Goal: Information Seeking & Learning: Find specific fact

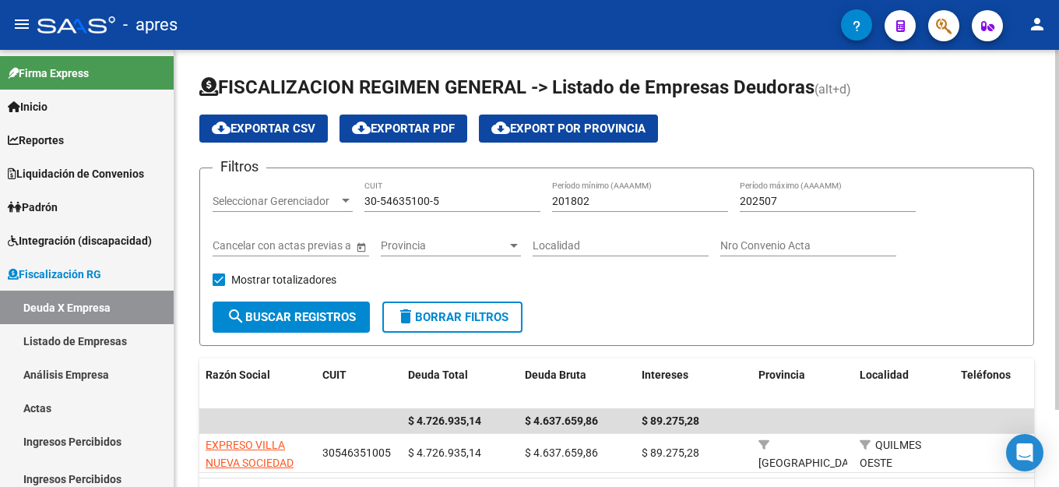
scroll to position [93, 0]
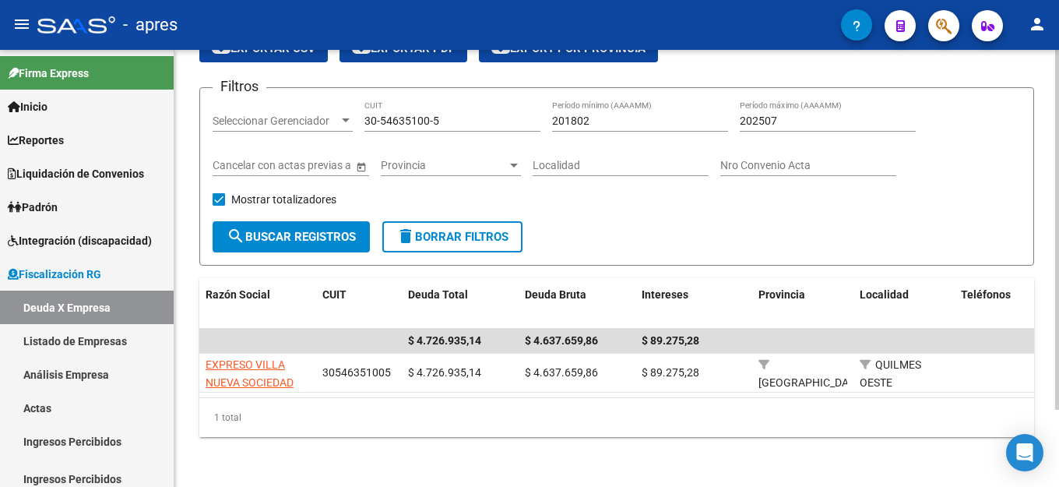
click at [467, 114] on input "30-54635100-5" at bounding box center [452, 120] width 176 height 13
drag, startPoint x: 467, startPoint y: 111, endPoint x: 189, endPoint y: 106, distance: 278.0
click at [189, 106] on div "FISCALIZACION REGIMEN GENERAL -> Listado de Empresas Deudoras (alt+d) cloud_dow…" at bounding box center [616, 228] width 884 height 517
paste input "70874743-9"
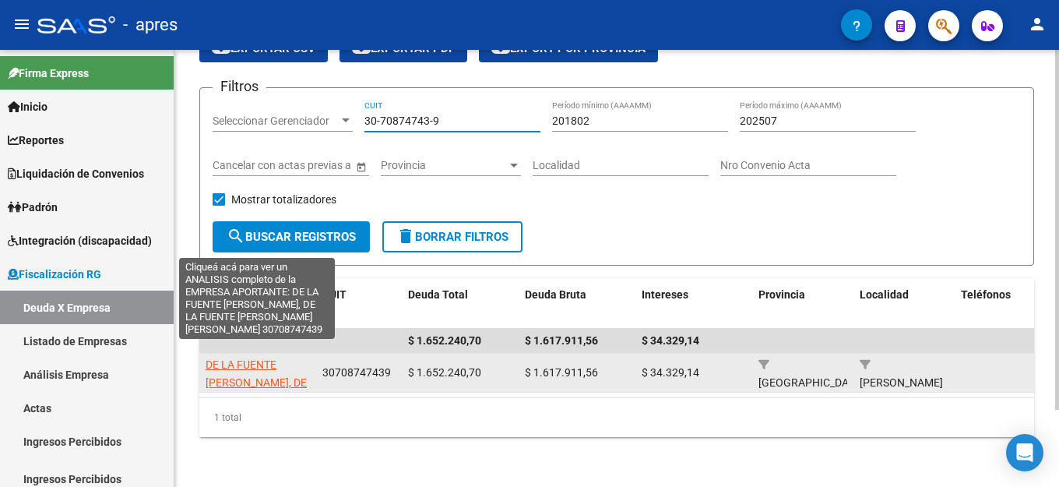
type input "30-70874743-9"
click at [252, 358] on span "DE LA FUENTE [PERSON_NAME], DE LA FUENTE [PERSON_NAME] [PERSON_NAME]" at bounding box center [256, 399] width 101 height 83
type textarea "30708747439"
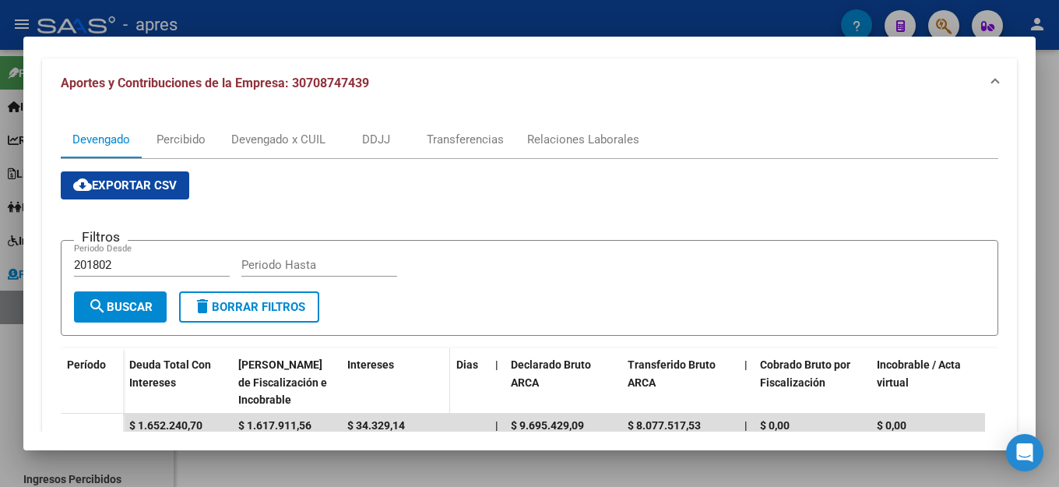
scroll to position [0, 0]
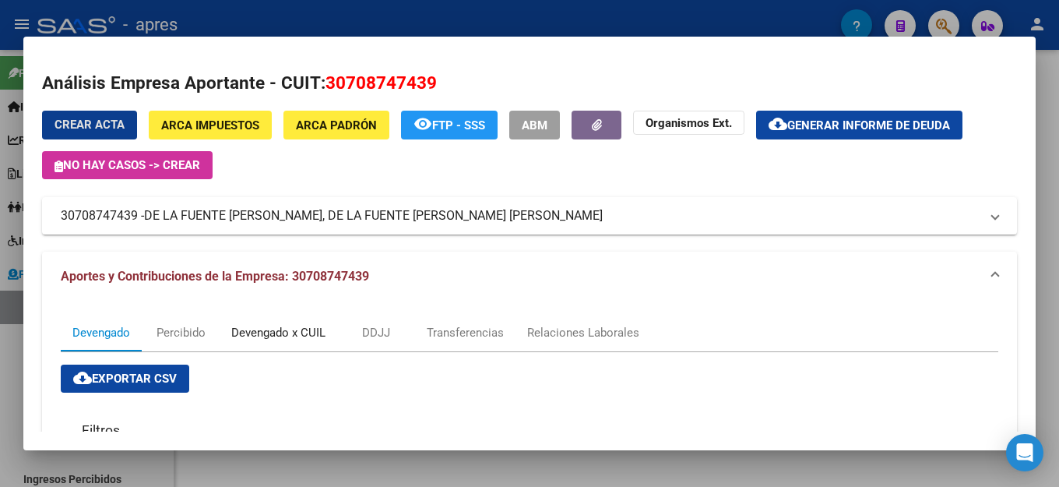
click at [289, 330] on div "Devengado x CUIL" at bounding box center [278, 332] width 94 height 17
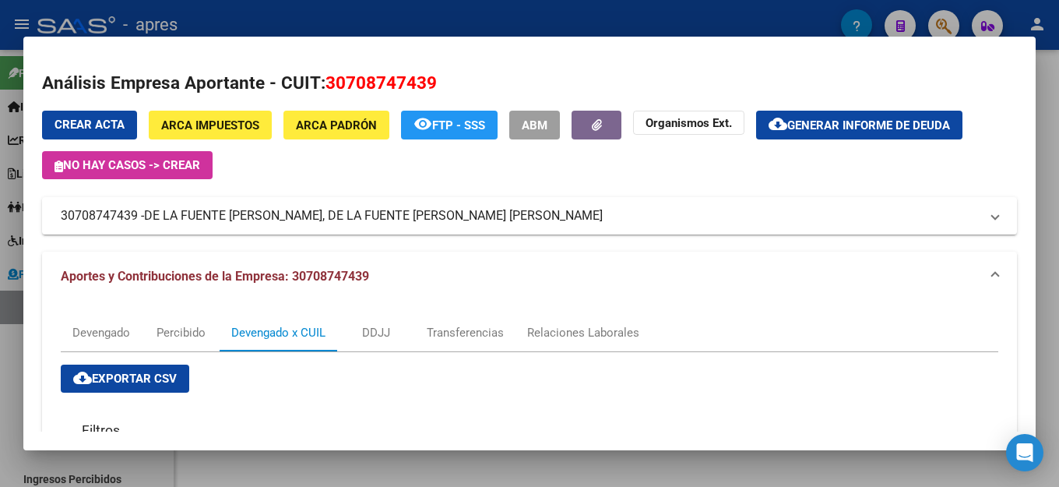
click at [703, 67] on mat-dialog-content "Análisis Empresa Aportante - CUIT: 30708747439 Crear Acta ARCA Impuestos ARCA P…" at bounding box center [529, 243] width 1012 height 376
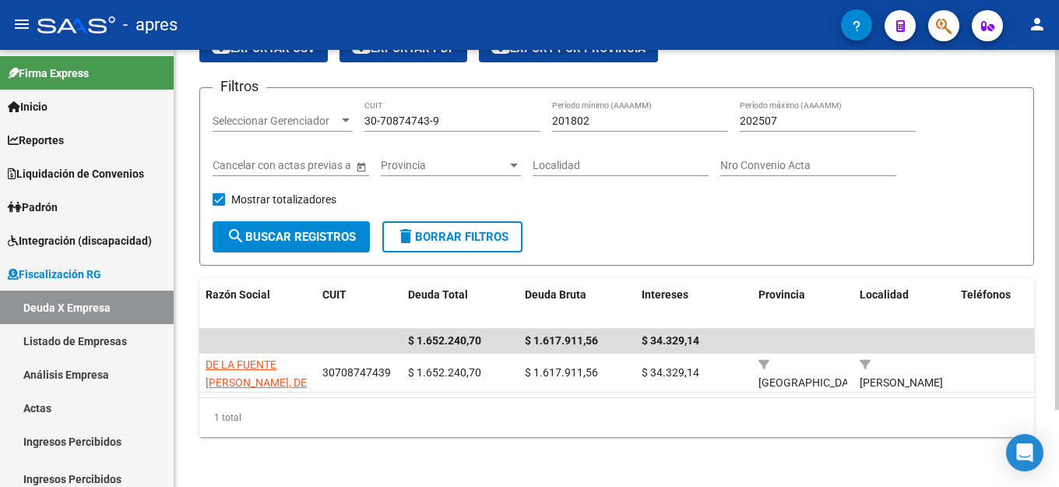
drag, startPoint x: 464, startPoint y: 99, endPoint x: 283, endPoint y: 99, distance: 180.6
click at [283, 100] on div "Filtros Seleccionar Gerenciador Seleccionar Gerenciador 30-70874743-9 CUIT 2018…" at bounding box center [617, 160] width 808 height 121
drag, startPoint x: 471, startPoint y: 108, endPoint x: 279, endPoint y: 105, distance: 191.5
click at [279, 105] on div "Filtros Seleccionar Gerenciador Seleccionar Gerenciador 30-70874743-9 CUIT 2018…" at bounding box center [617, 160] width 808 height 121
paste input "733707-5"
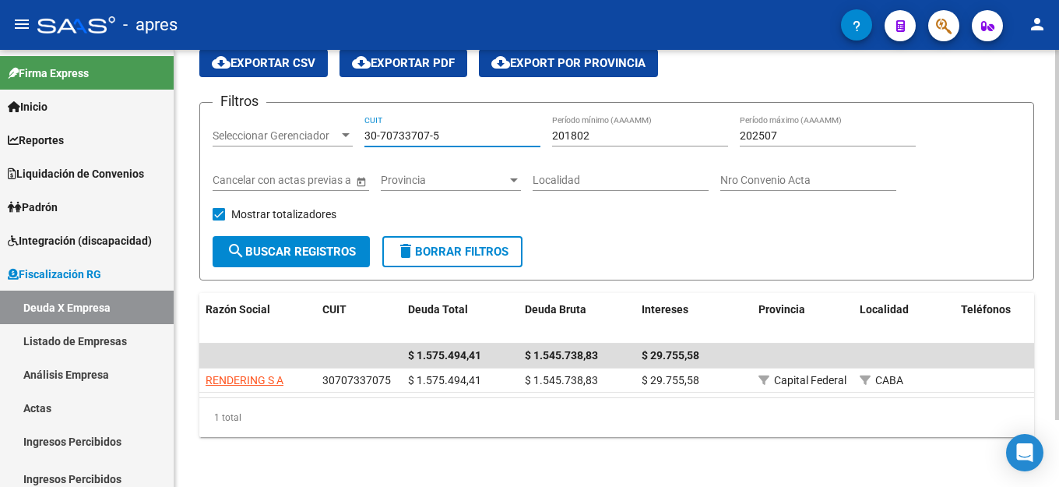
scroll to position [79, 0]
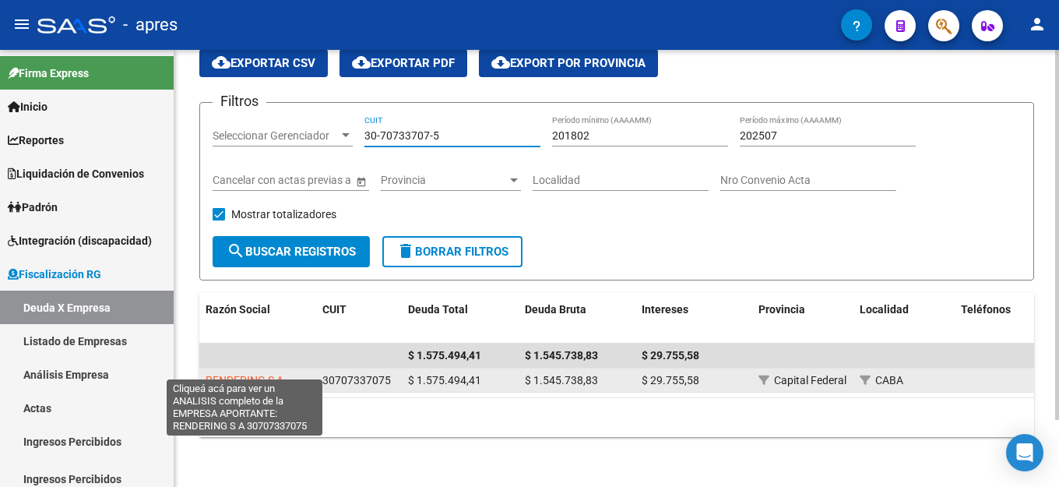
type input "30-70733707-5"
click at [246, 374] on span "RENDERING S A" at bounding box center [245, 380] width 78 height 12
type textarea "30707337075"
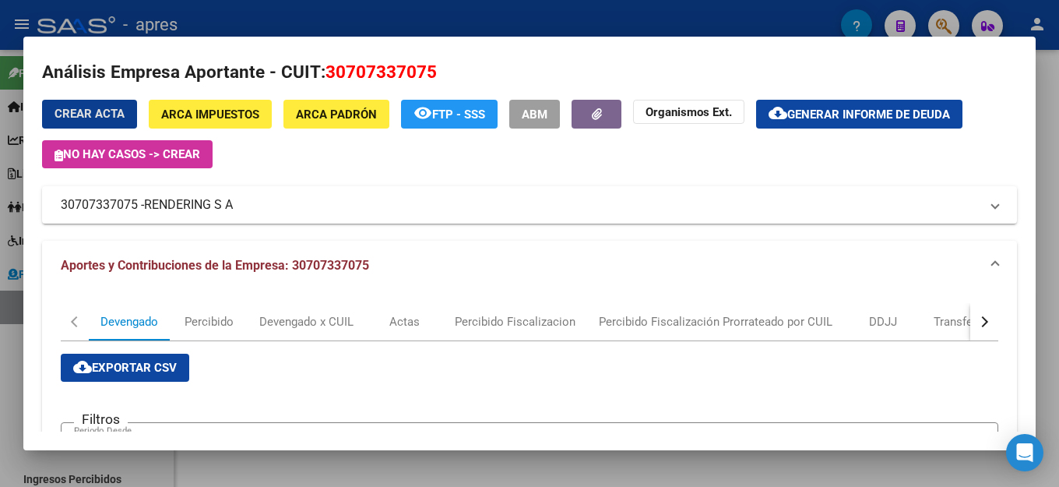
scroll to position [0, 0]
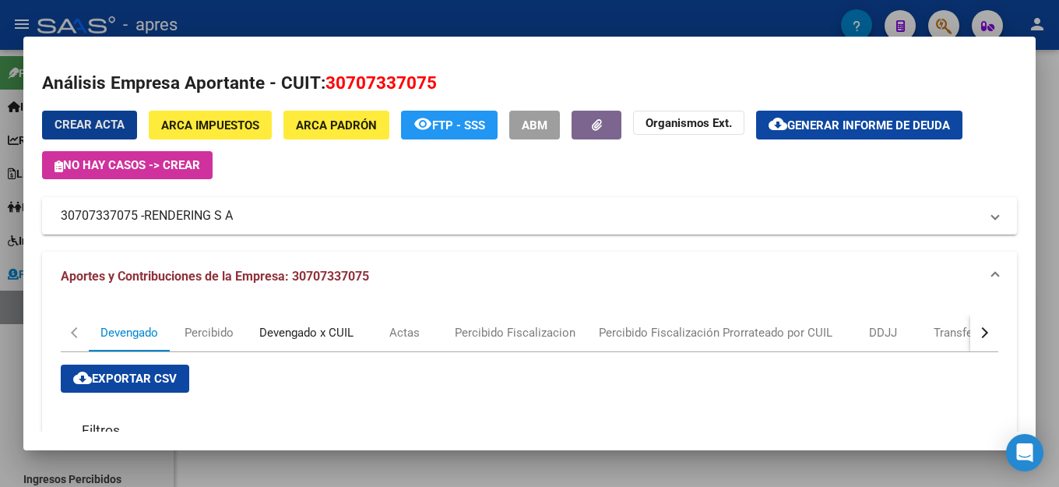
click at [283, 337] on div "Devengado x CUIL" at bounding box center [306, 332] width 94 height 17
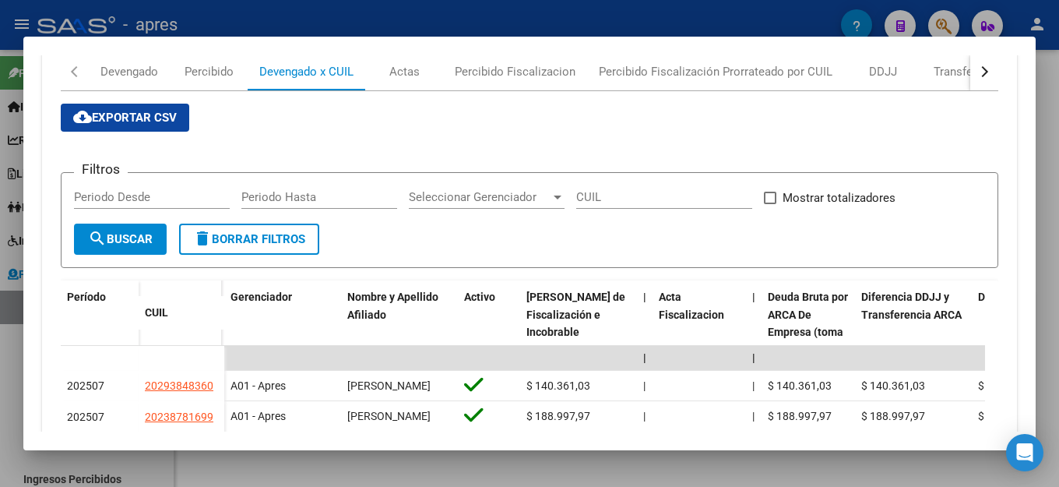
scroll to position [494, 0]
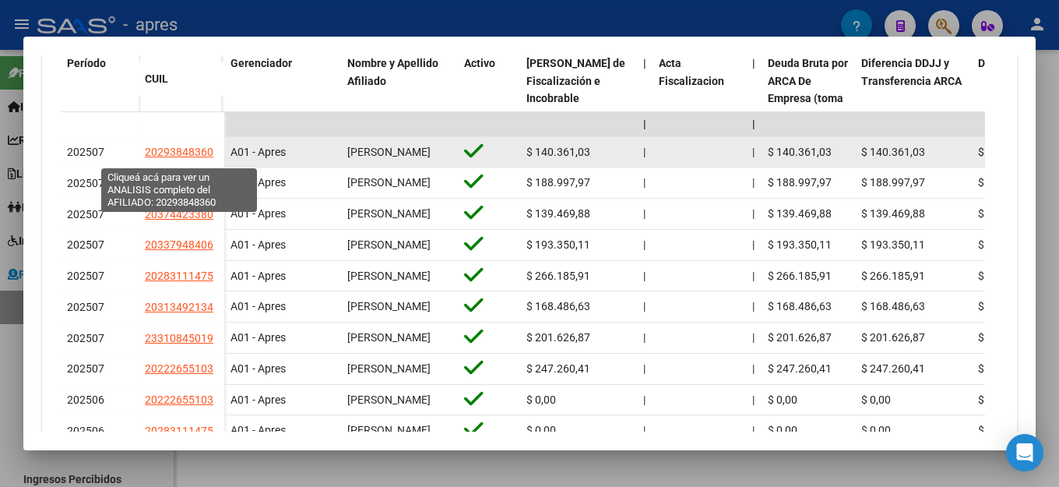
drag, startPoint x: 220, startPoint y: 158, endPoint x: 160, endPoint y: 159, distance: 59.2
click at [160, 159] on datatable-body-cell "20293848360" at bounding box center [182, 152] width 86 height 31
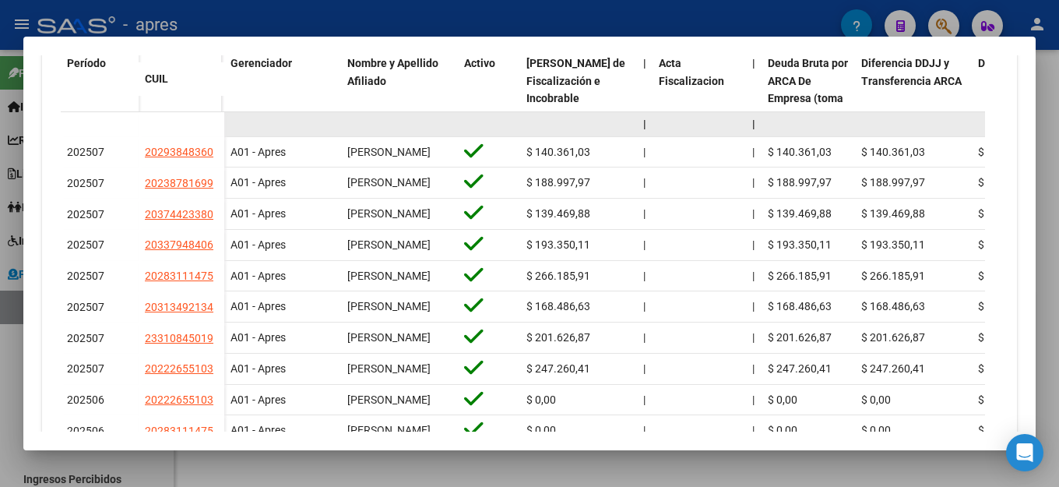
click at [212, 125] on datatable-body-cell at bounding box center [182, 124] width 86 height 25
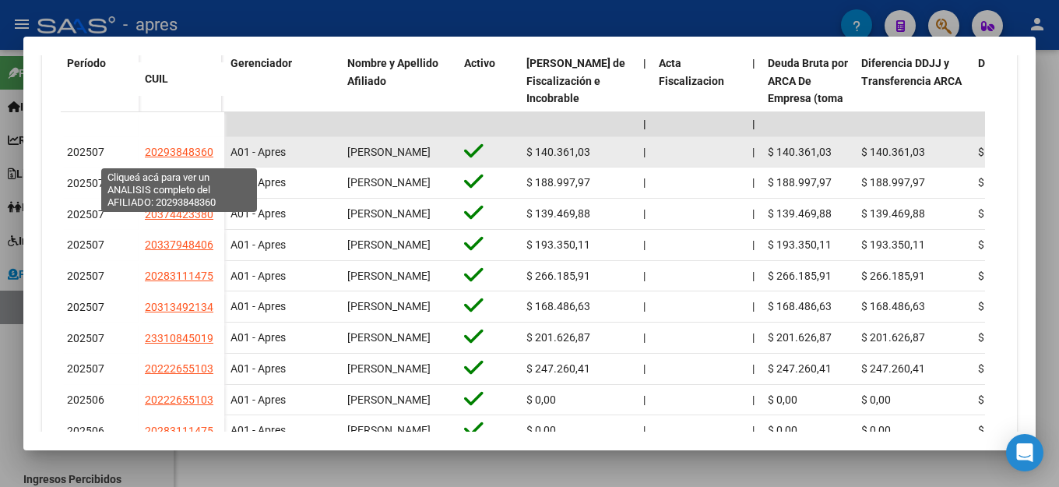
drag, startPoint x: 218, startPoint y: 153, endPoint x: 145, endPoint y: 156, distance: 73.2
click at [145, 156] on datatable-body-cell "20293848360" at bounding box center [182, 152] width 86 height 31
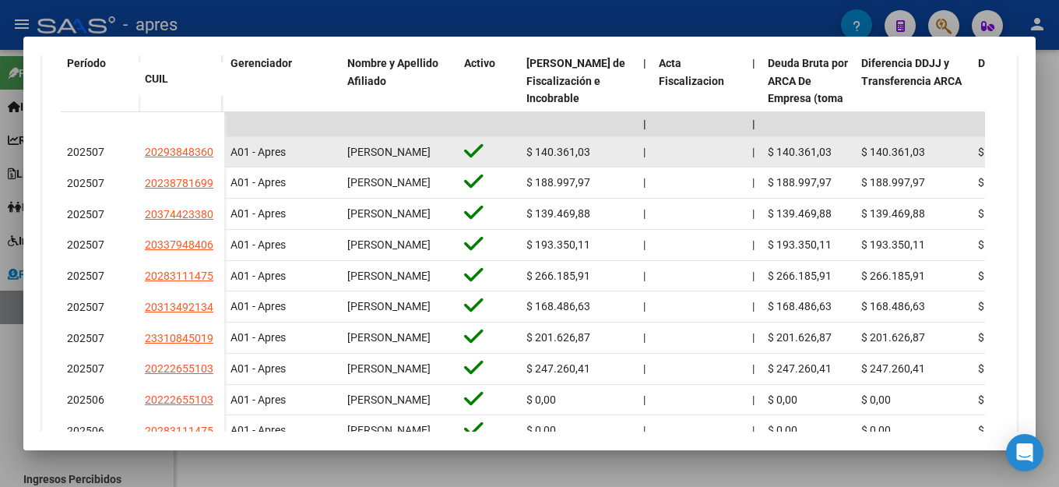
copy span "20293848360"
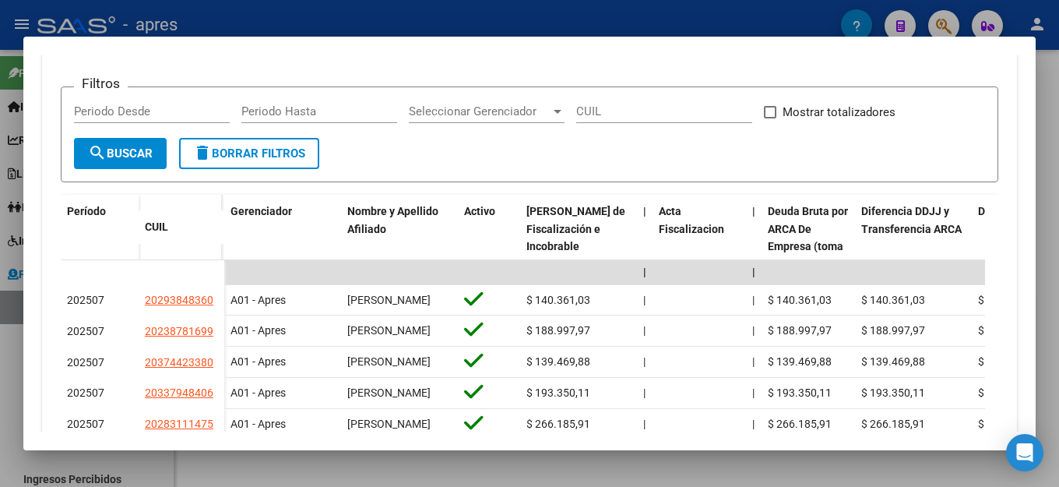
scroll to position [183, 0]
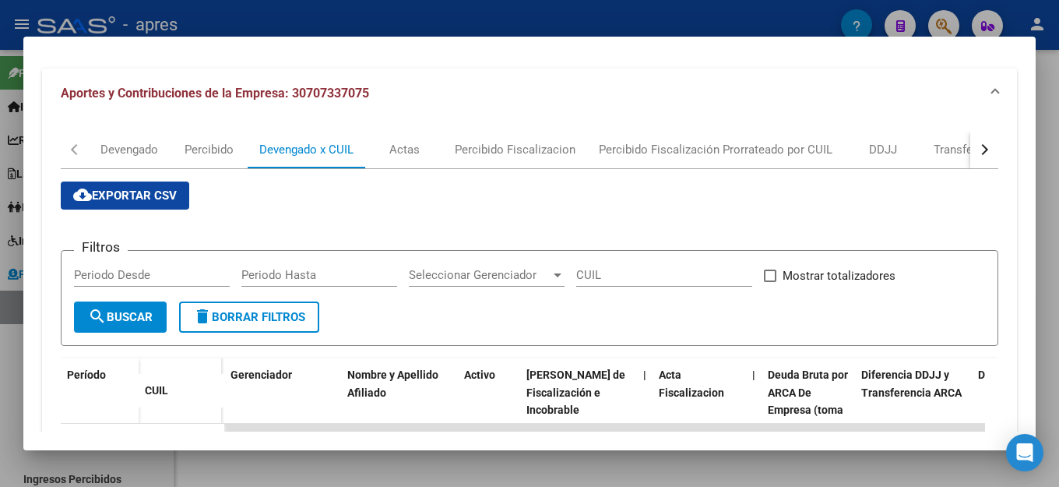
drag, startPoint x: 474, startPoint y: 96, endPoint x: 473, endPoint y: 106, distance: 10.2
click at [474, 104] on mat-expansion-panel-header "Aportes y Contribuciones de la Empresa: 30707337075" at bounding box center [529, 94] width 975 height 50
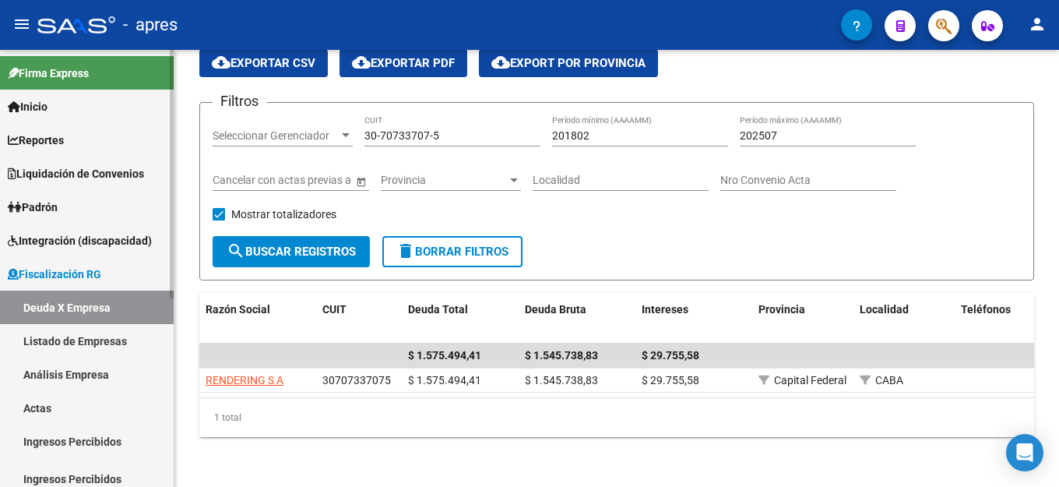
scroll to position [311, 0]
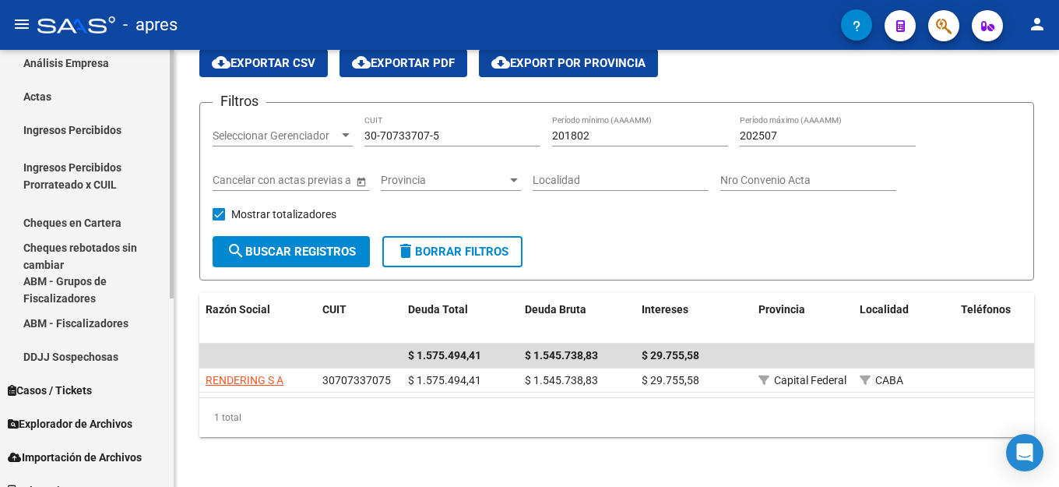
click at [78, 417] on span "Explorador de Archivos" at bounding box center [70, 423] width 125 height 17
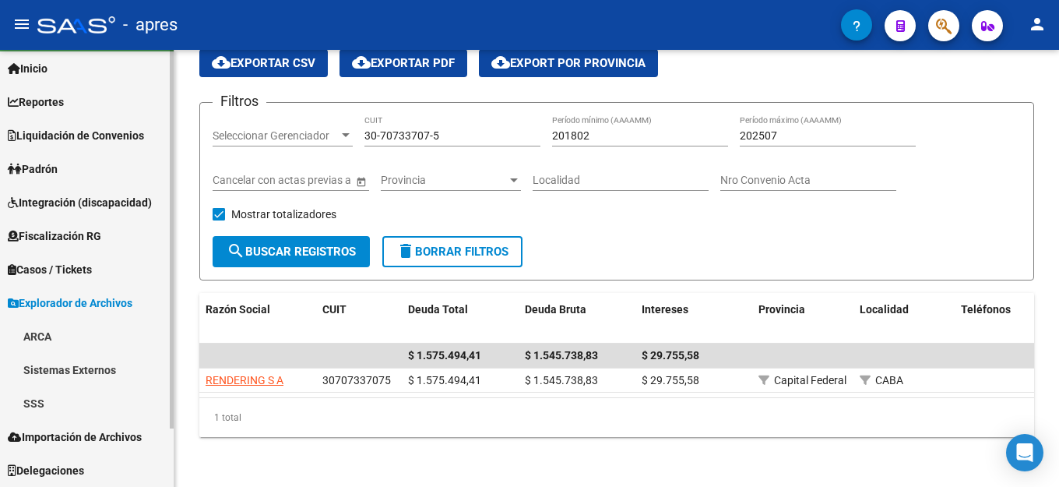
scroll to position [38, 0]
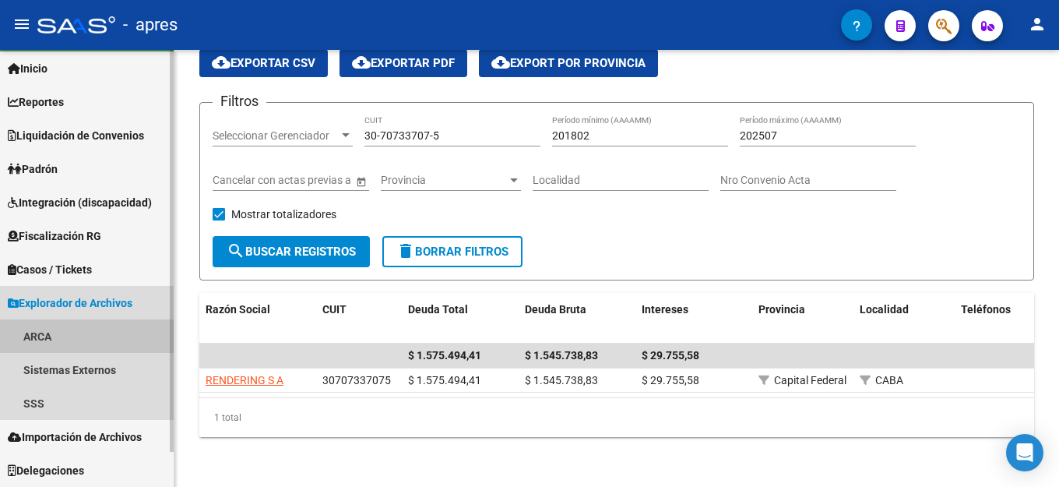
click at [80, 329] on link "ARCA" at bounding box center [87, 335] width 174 height 33
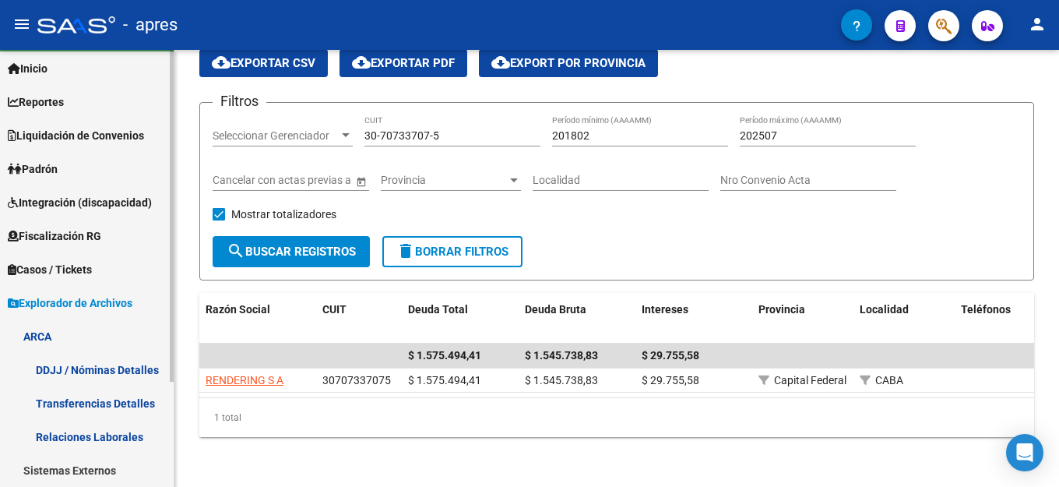
click at [98, 405] on link "Transferencias Detalles" at bounding box center [87, 402] width 174 height 33
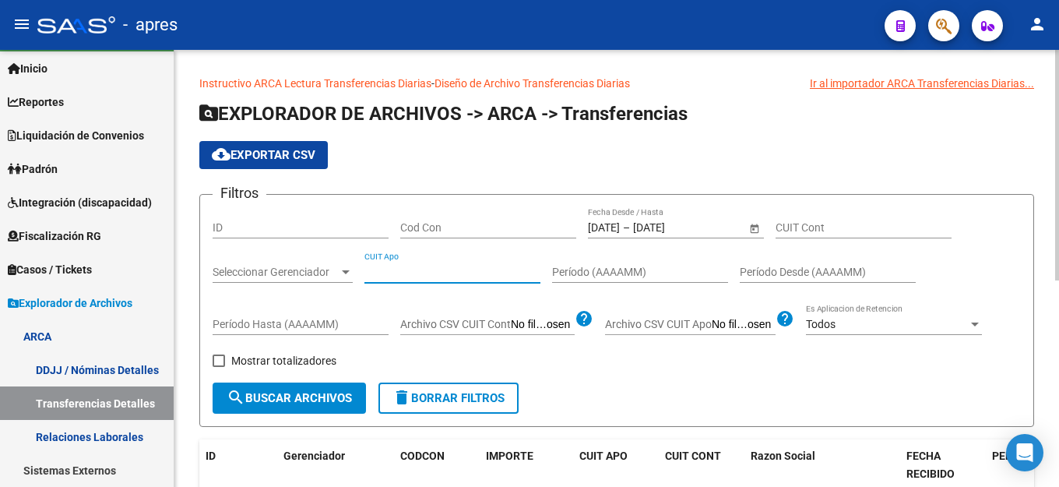
drag, startPoint x: 389, startPoint y: 281, endPoint x: 371, endPoint y: 274, distance: 20.0
paste input "20-29384836-0"
type input "20-29384836-0"
click at [617, 227] on input "[DATE]" at bounding box center [604, 227] width 32 height 13
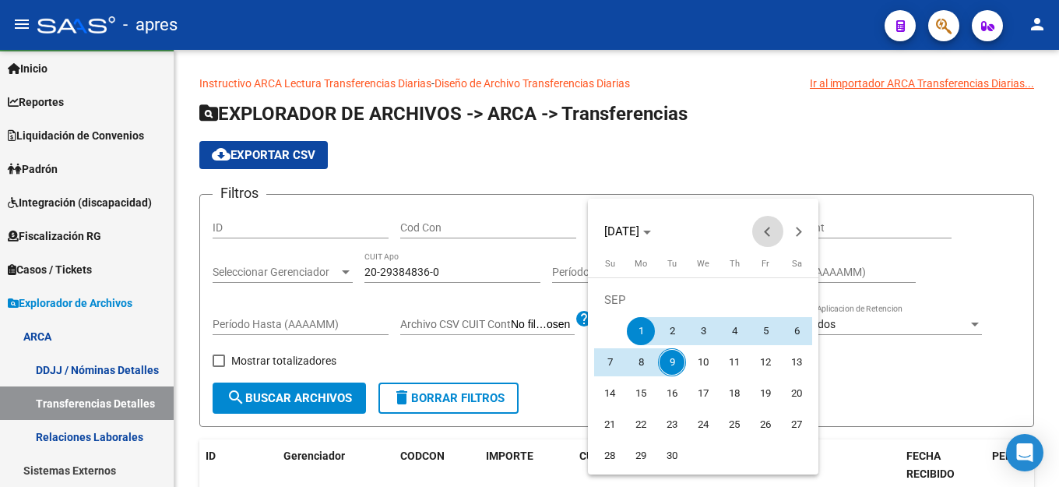
click at [766, 231] on button "Previous month" at bounding box center [767, 231] width 31 height 31
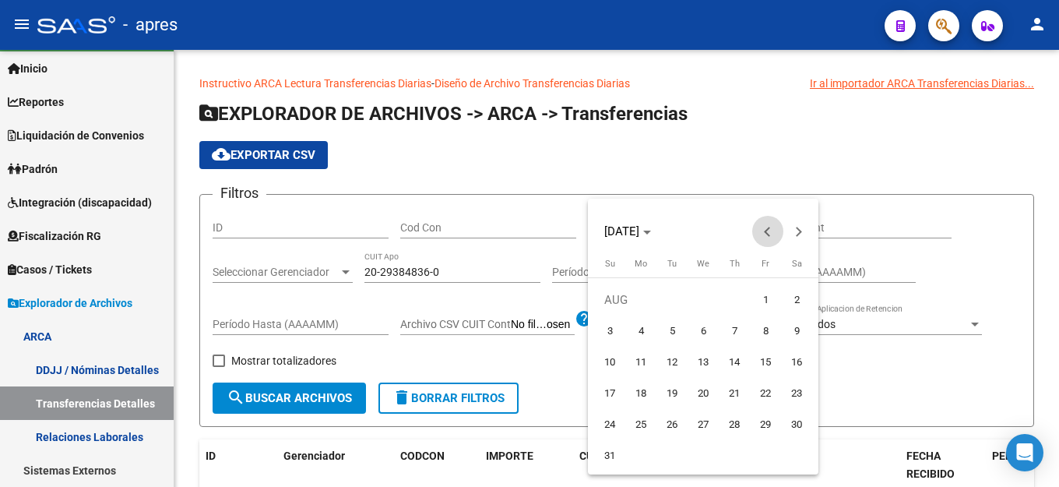
click at [766, 231] on button "Previous month" at bounding box center [767, 231] width 31 height 31
click at [737, 297] on span "1" at bounding box center [734, 300] width 28 height 28
type input "[DATE]"
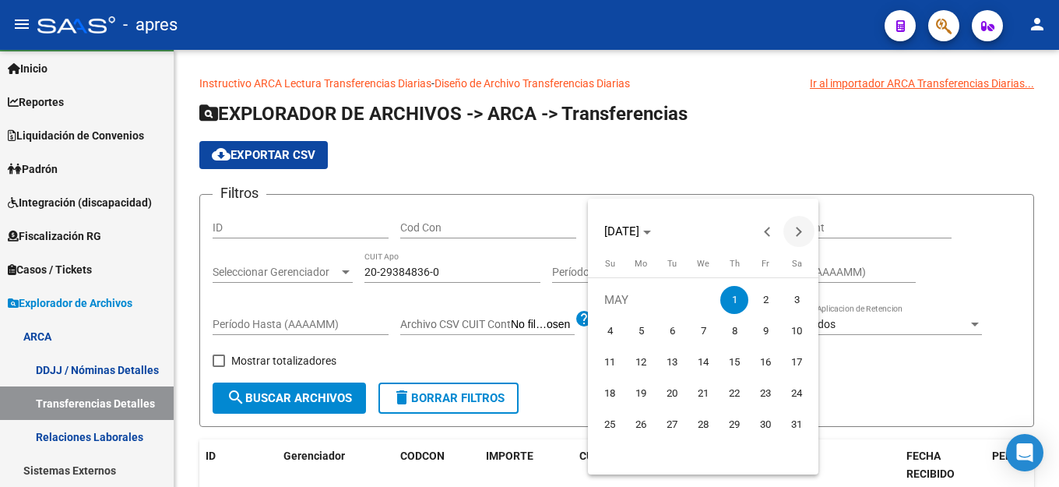
click at [793, 231] on button "Next month" at bounding box center [798, 231] width 31 height 31
click at [803, 237] on span "Next month" at bounding box center [798, 231] width 31 height 31
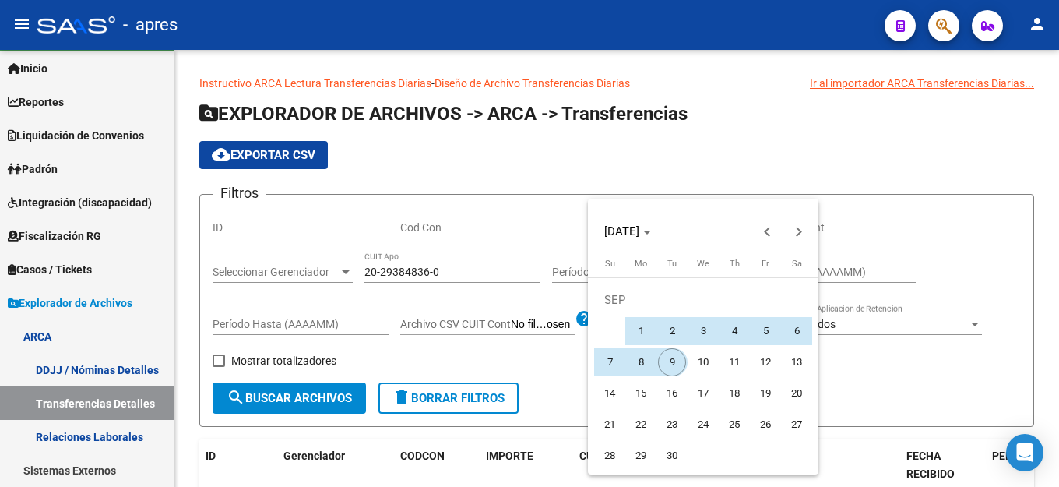
click at [673, 360] on span "9" at bounding box center [672, 362] width 28 height 28
type input "[DATE]"
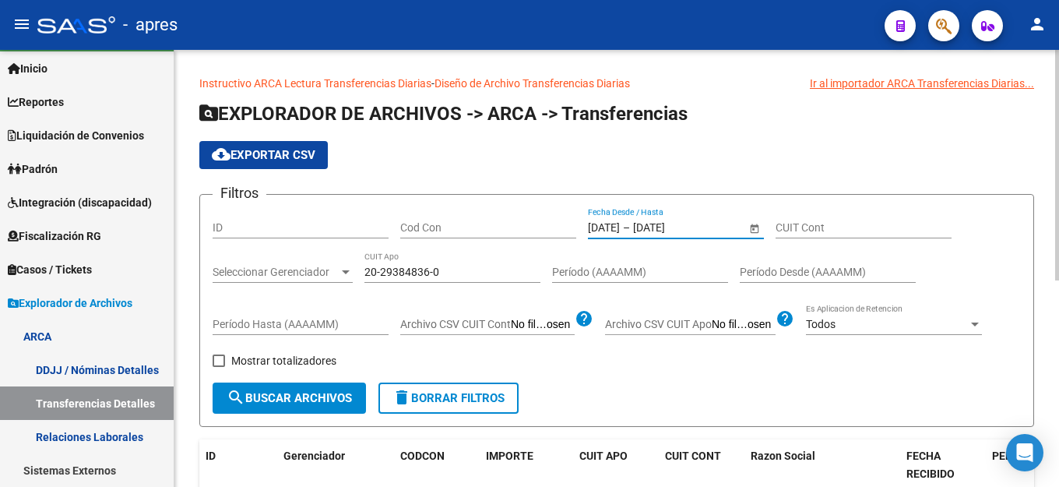
click at [277, 405] on button "search Buscar Archivos" at bounding box center [289, 397] width 153 height 31
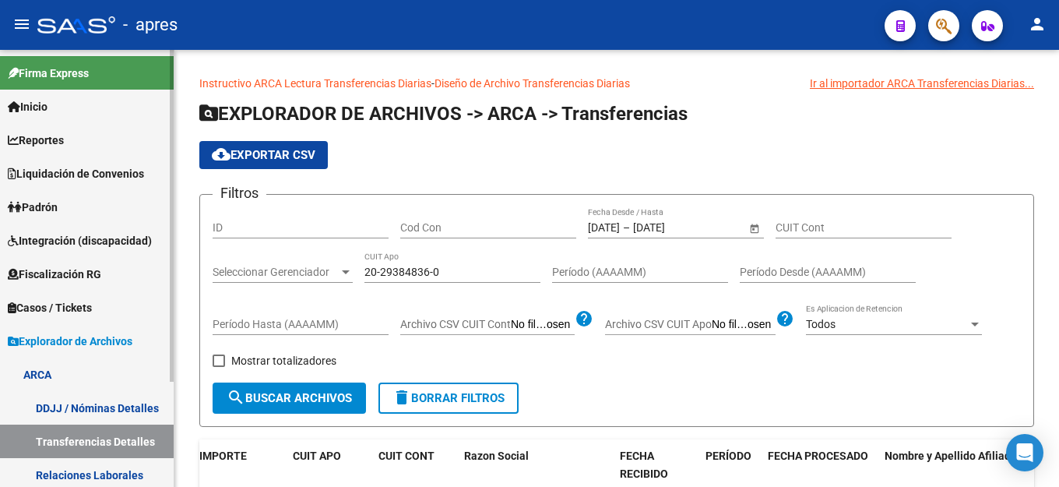
click at [47, 274] on span "Fiscalización RG" at bounding box center [54, 273] width 93 height 17
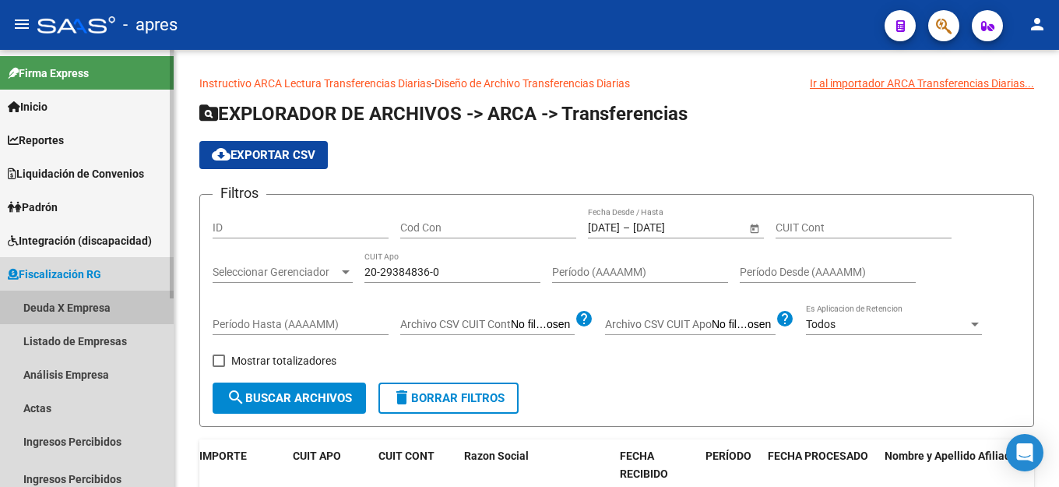
click at [65, 311] on link "Deuda X Empresa" at bounding box center [87, 306] width 174 height 33
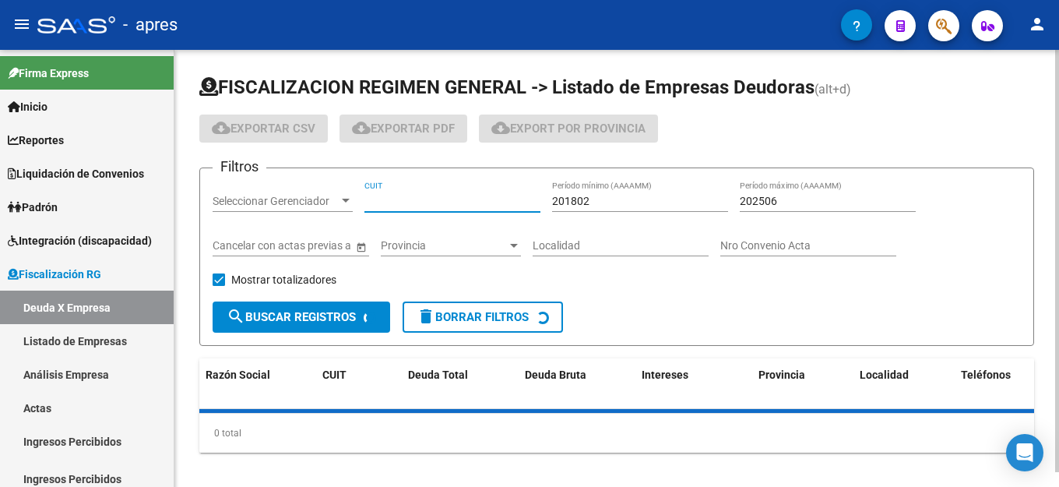
click at [404, 205] on input "CUIT" at bounding box center [452, 201] width 176 height 13
paste input "30-58603251-4"
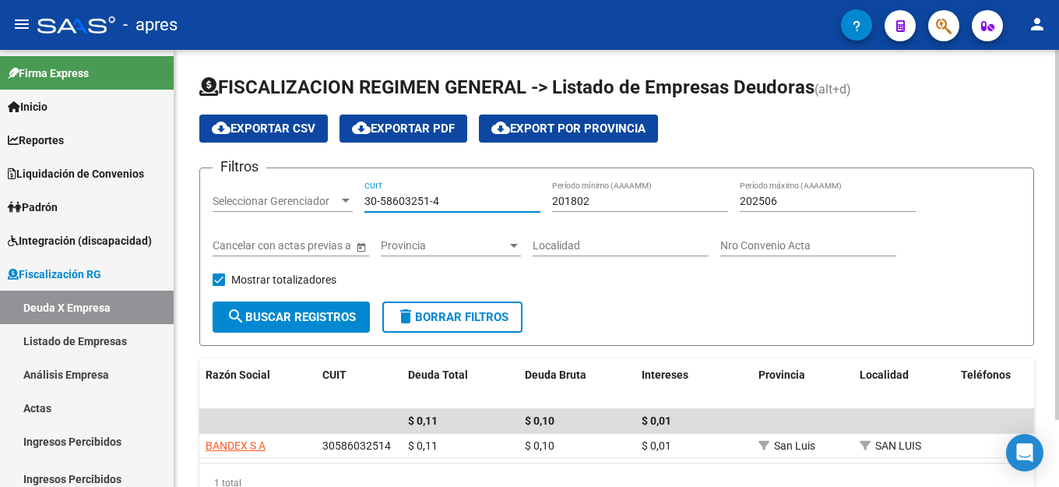
type input "30-58603251-4"
click at [796, 213] on div "202506 Período máximo (AAAAMM)" at bounding box center [828, 203] width 176 height 44
click at [813, 197] on input "202506" at bounding box center [828, 201] width 176 height 13
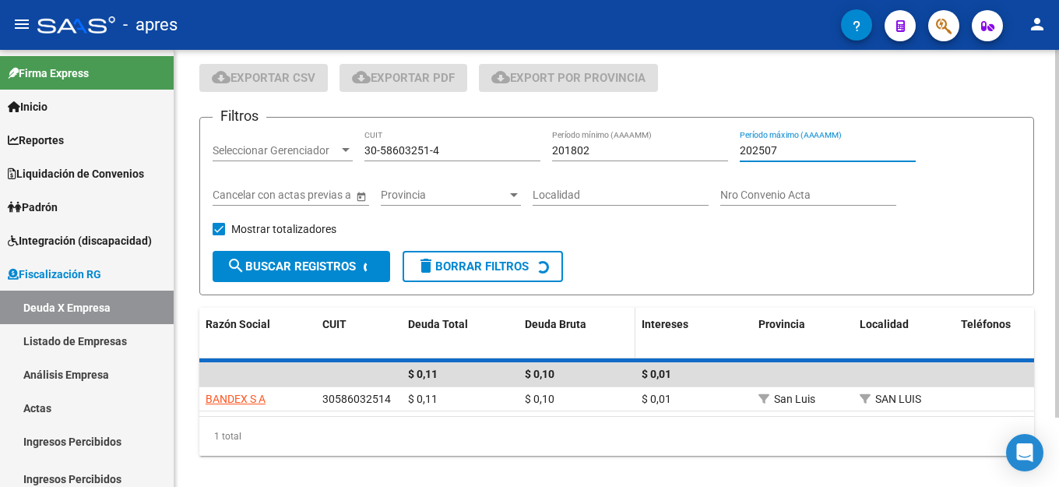
scroll to position [78, 0]
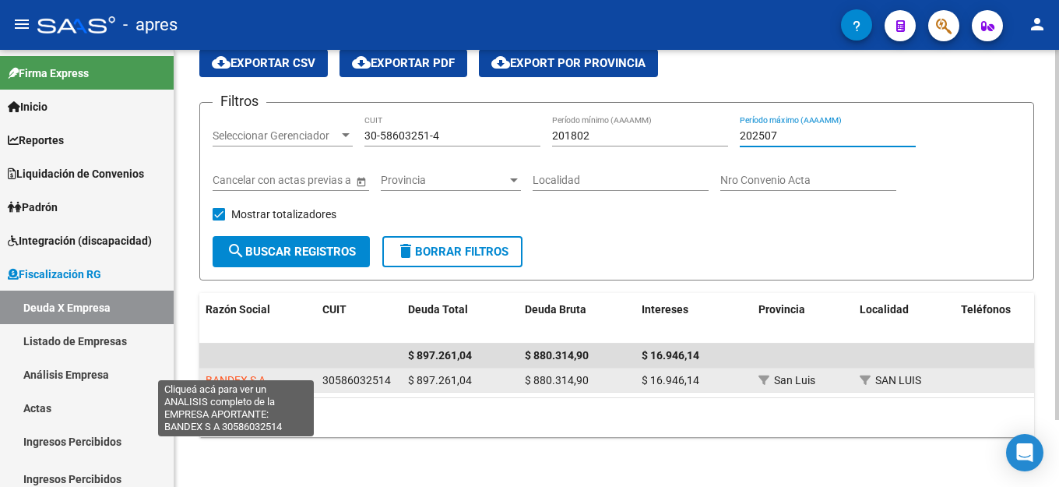
type input "202507"
click at [236, 374] on span "BANDEX S A" at bounding box center [236, 380] width 60 height 12
type textarea "30586032514"
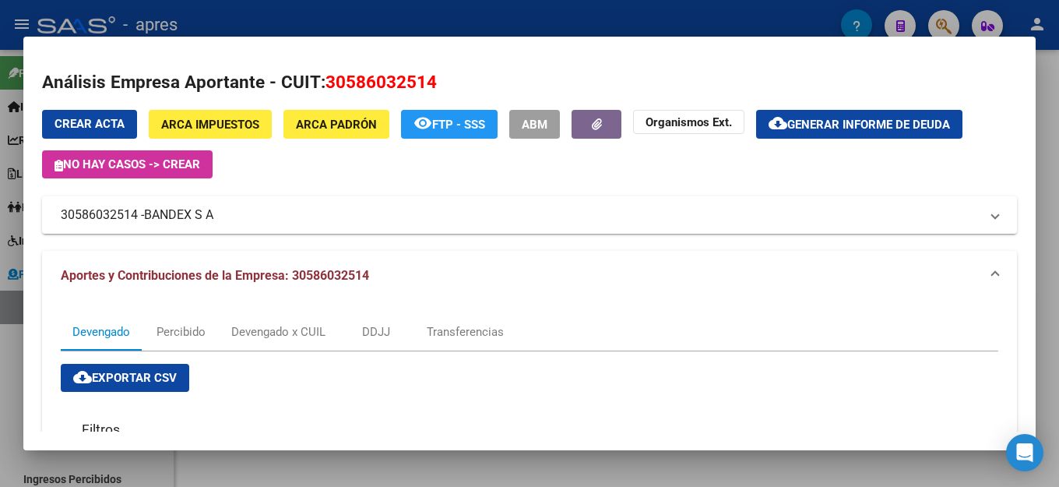
scroll to position [0, 0]
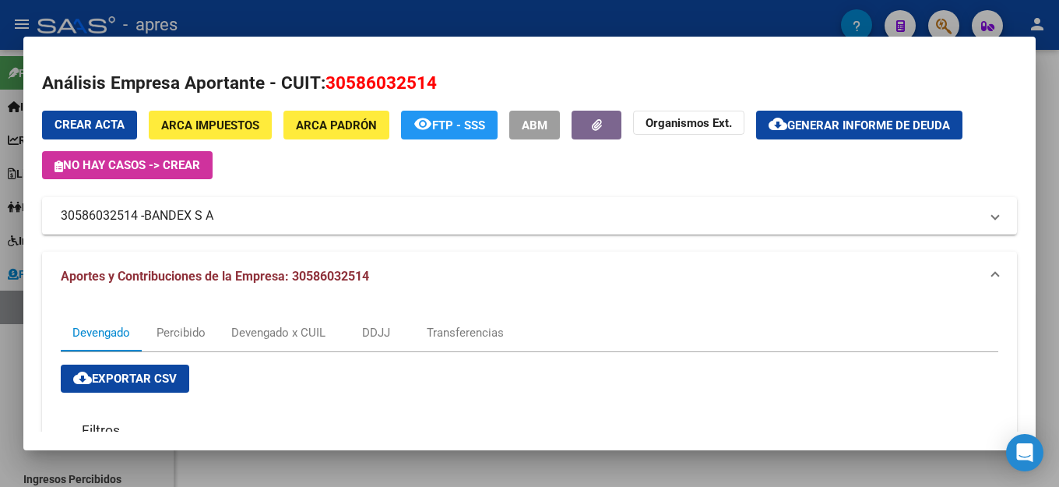
click at [511, 186] on div "Crear Acta ARCA Impuestos ARCA Padrón remove_red_eye FTP - SSS ABM Organismos E…" at bounding box center [529, 173] width 975 height 124
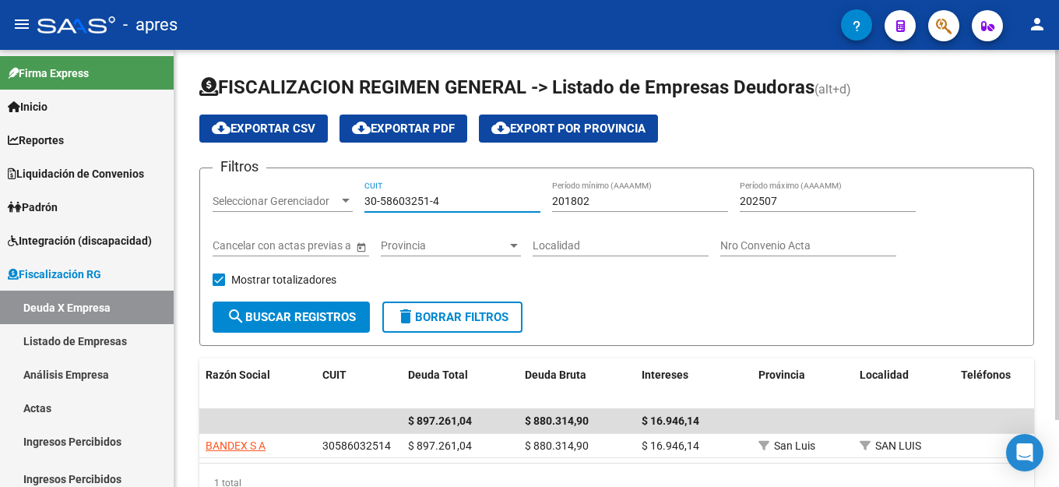
drag, startPoint x: 456, startPoint y: 202, endPoint x: 329, endPoint y: 199, distance: 126.9
click at [330, 201] on div "Filtros Seleccionar Gerenciador Seleccionar Gerenciador 30-58603251-4 CUIT 2018…" at bounding box center [617, 241] width 808 height 121
paste input "20-32323858-9"
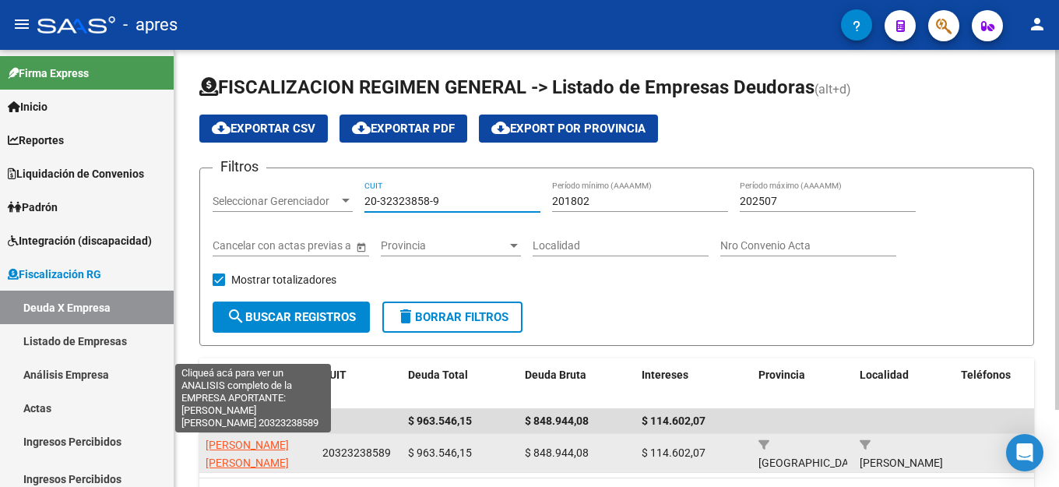
type input "20-32323858-9"
click at [266, 441] on span "[PERSON_NAME] [PERSON_NAME]" at bounding box center [247, 453] width 83 height 30
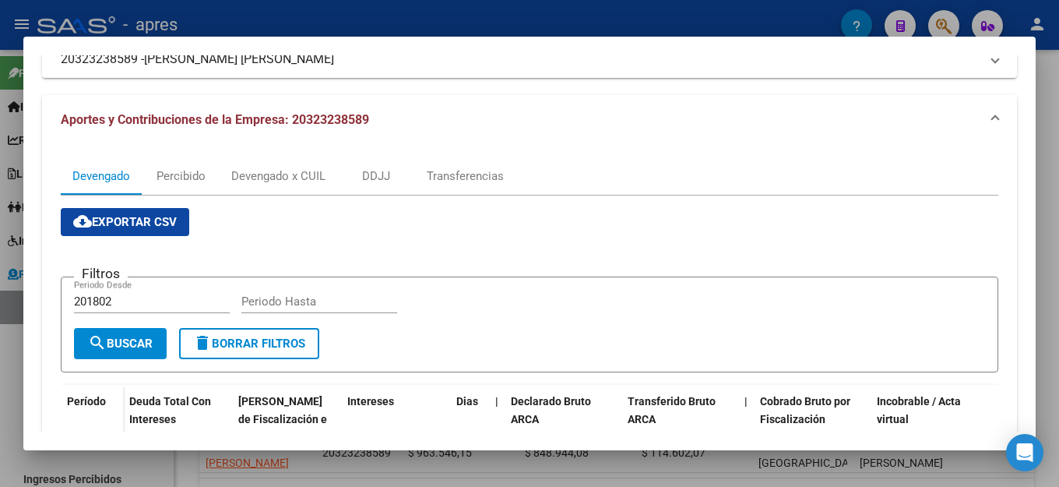
scroll to position [156, 0]
click at [280, 175] on div "Devengado x CUIL" at bounding box center [278, 176] width 94 height 17
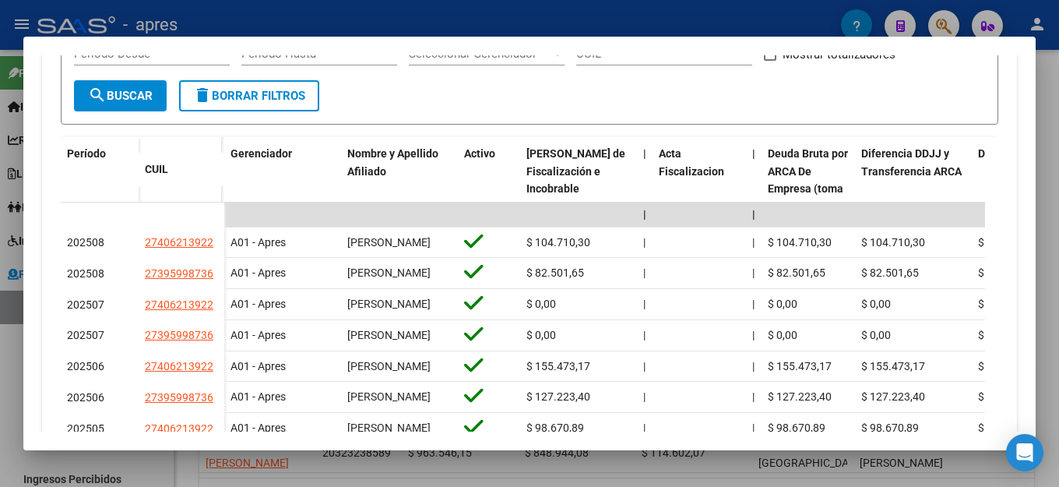
scroll to position [417, 0]
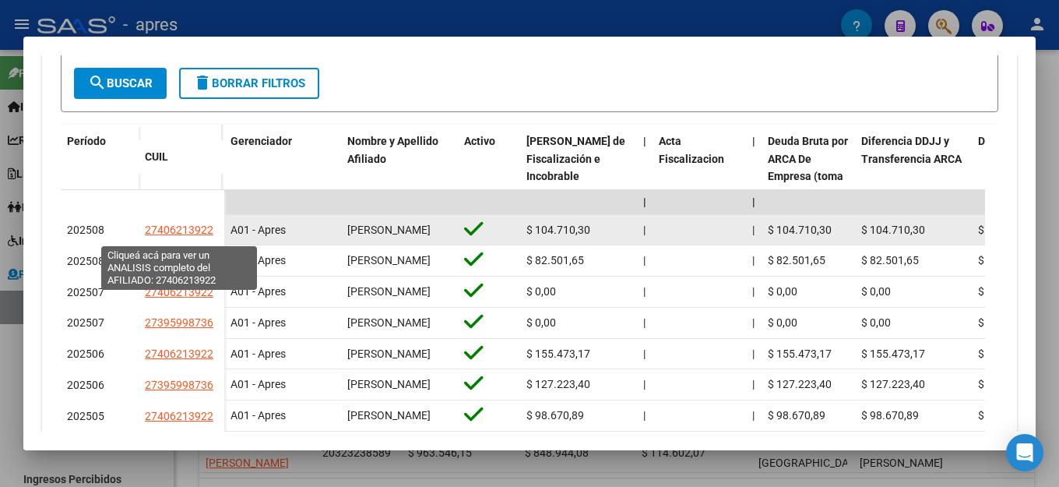
drag, startPoint x: 214, startPoint y: 235, endPoint x: 146, endPoint y: 230, distance: 67.9
click at [146, 230] on div "27406213922" at bounding box center [181, 230] width 73 height 18
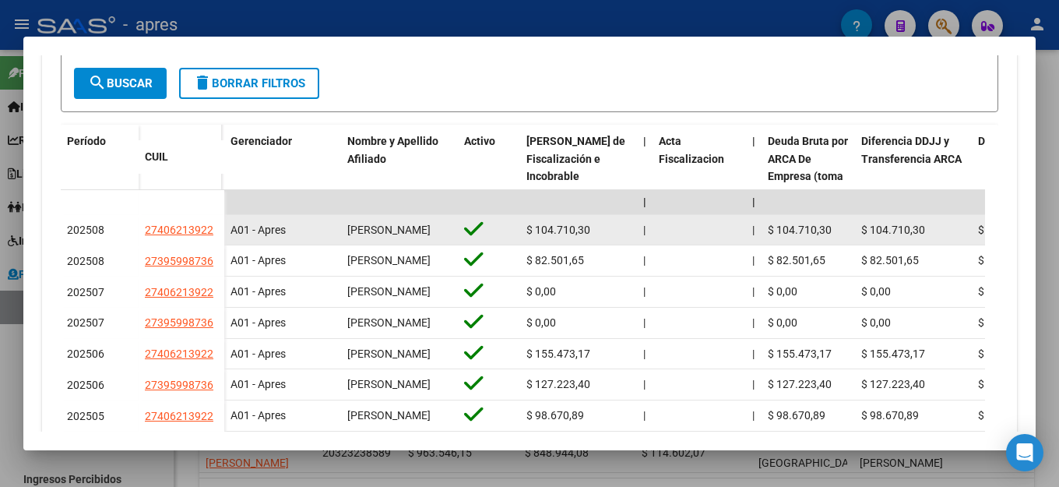
copy span "27406213922"
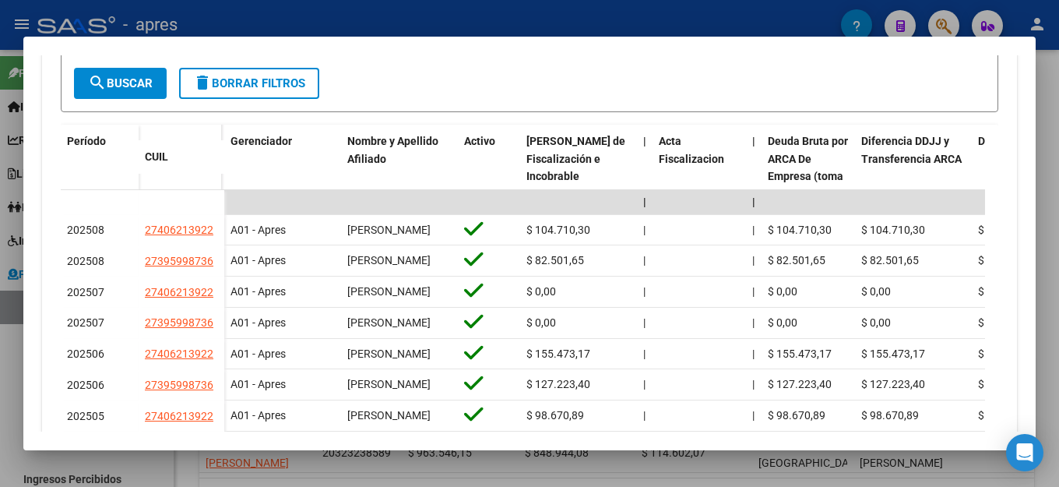
click at [550, 86] on form "Filtros Periodo Desde Periodo Hasta Seleccionar Gerenciador Seleccionar Gerenci…" at bounding box center [529, 64] width 937 height 96
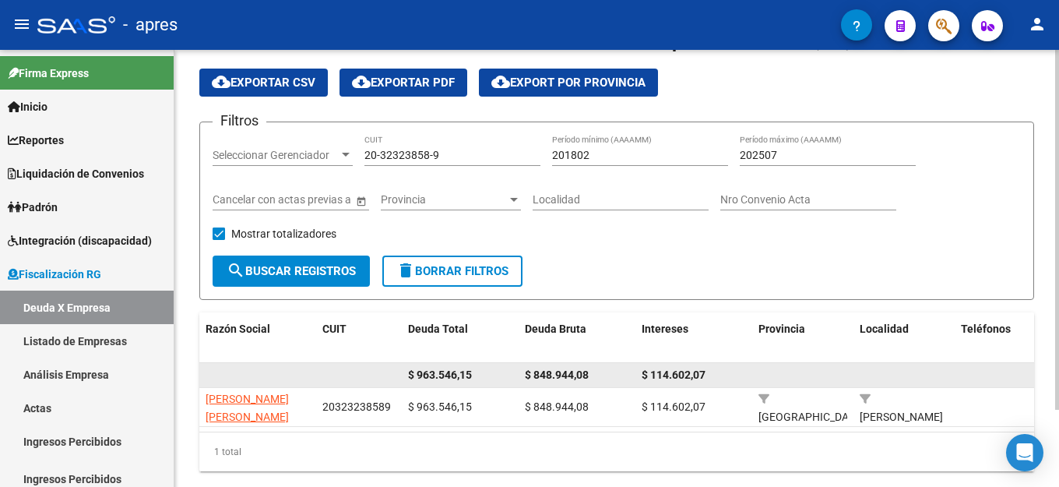
scroll to position [93, 0]
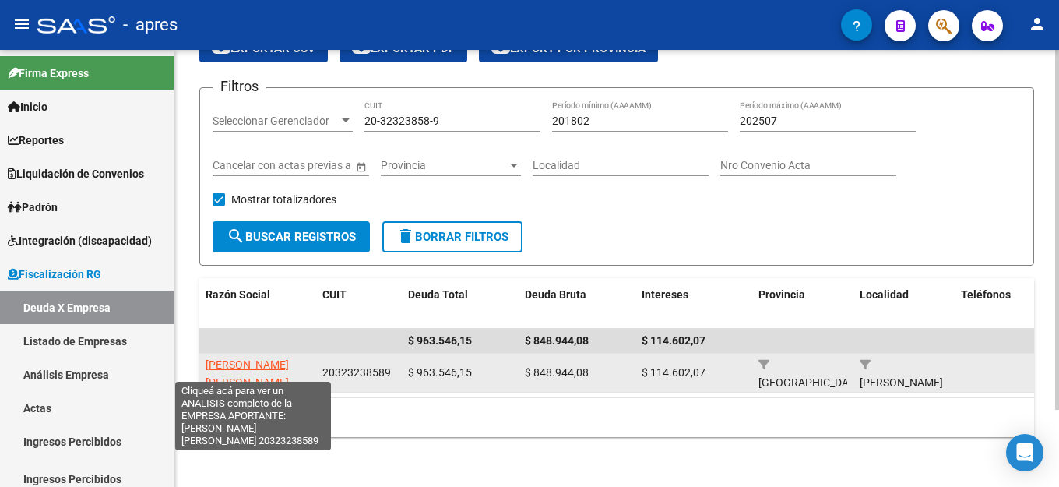
click at [258, 358] on span "[PERSON_NAME] [PERSON_NAME]" at bounding box center [247, 373] width 83 height 30
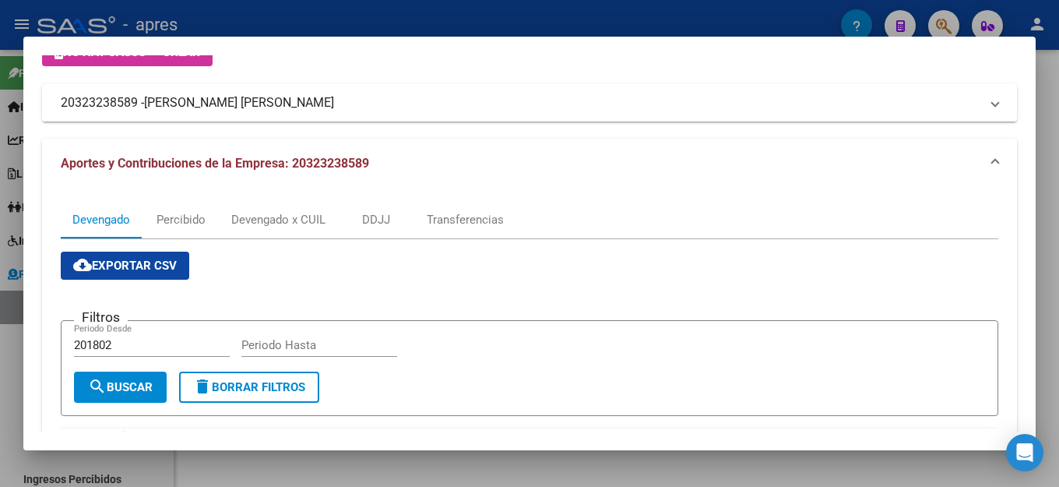
scroll to position [78, 0]
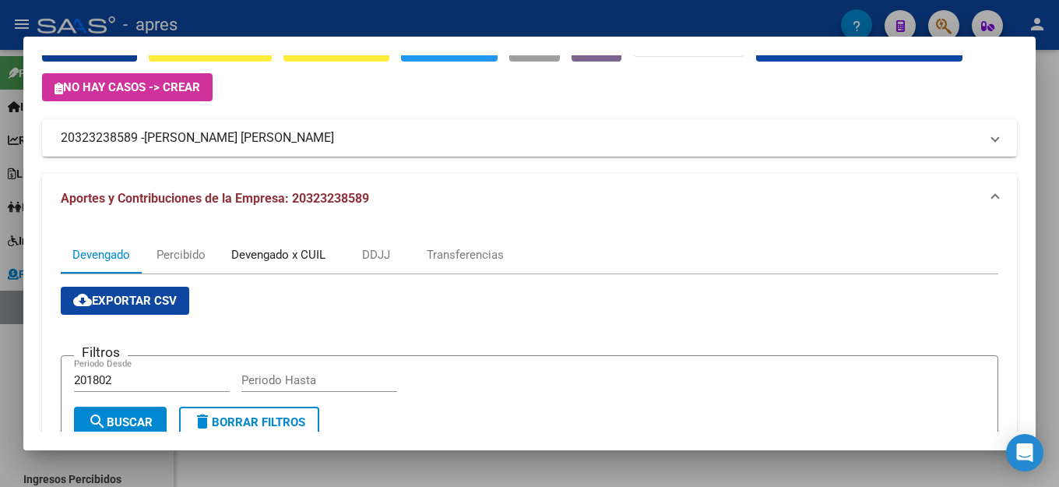
click at [277, 255] on div "Devengado x CUIL" at bounding box center [278, 254] width 94 height 17
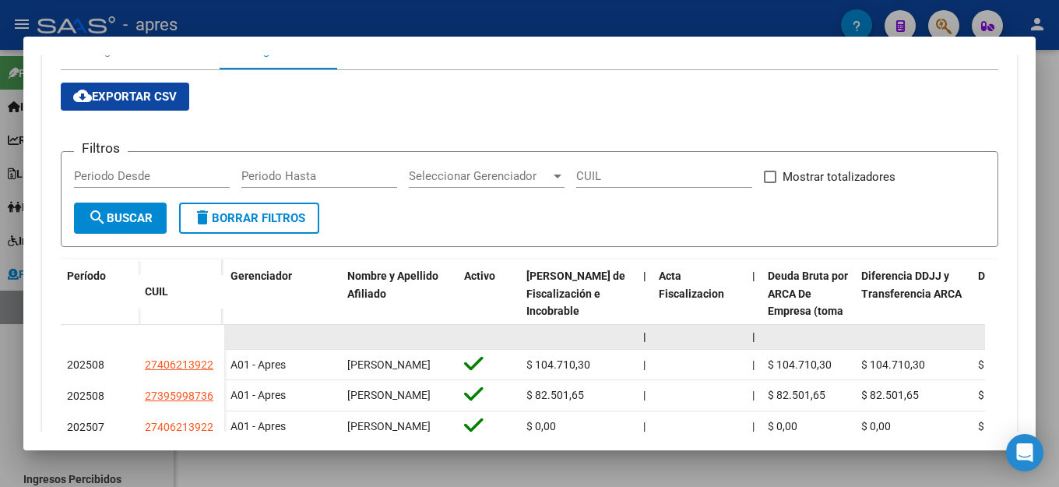
scroll to position [389, 0]
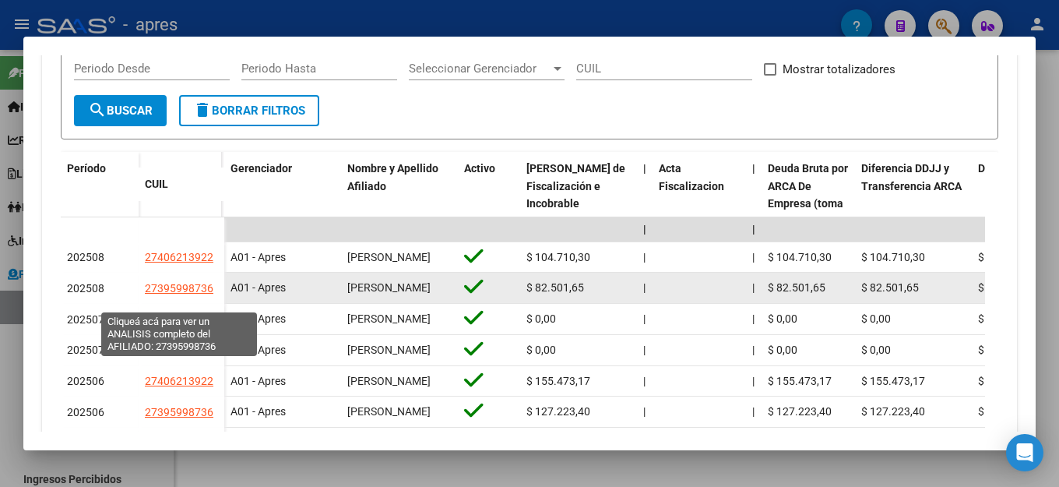
drag, startPoint x: 213, startPoint y: 302, endPoint x: 145, endPoint y: 297, distance: 68.0
click at [145, 294] on span "27395998736" at bounding box center [179, 288] width 69 height 12
copy span "27395998736"
type textarea "27395998736"
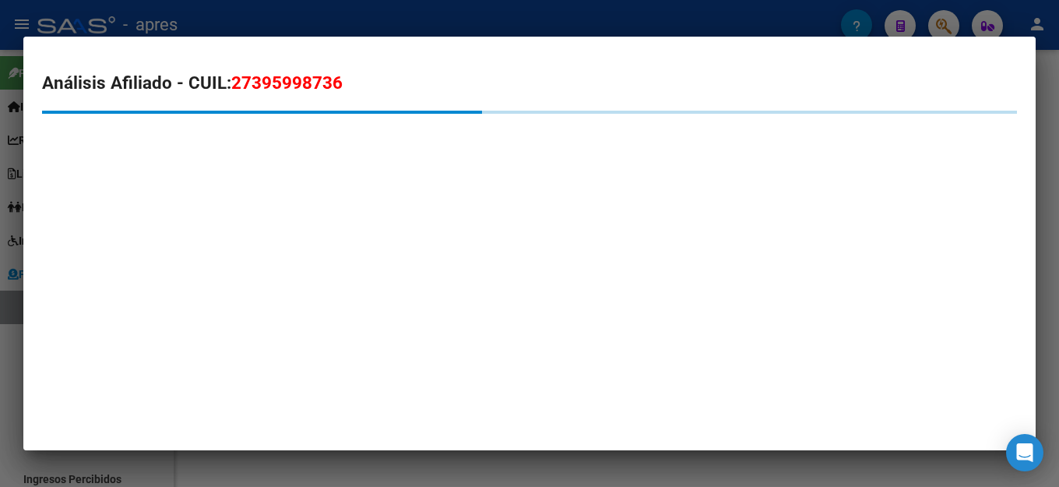
click at [579, 70] on h2 "Análisis Afiliado - CUIL: 27395998736" at bounding box center [529, 83] width 975 height 26
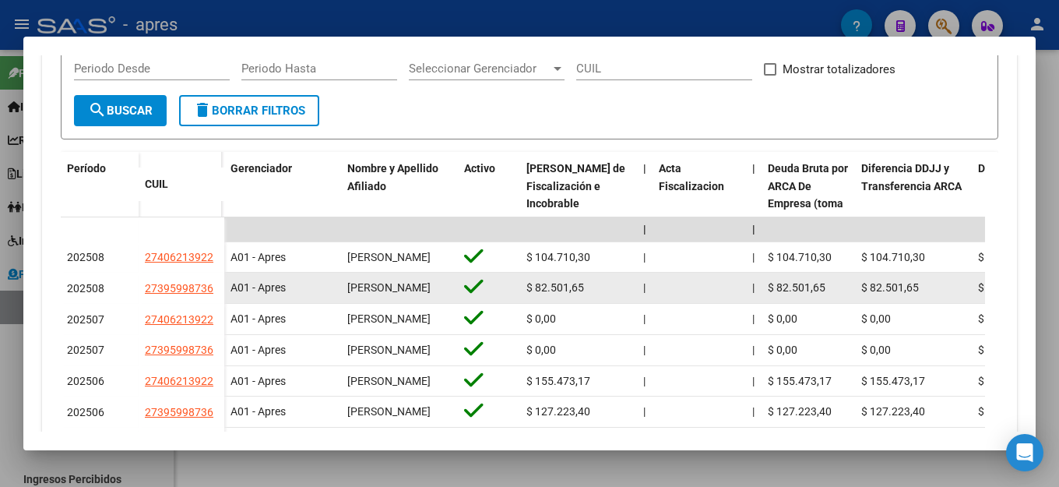
drag, startPoint x: 218, startPoint y: 301, endPoint x: 142, endPoint y: 301, distance: 75.5
click at [142, 301] on datatable-body-cell "27395998736" at bounding box center [182, 287] width 86 height 31
copy span "27395998736"
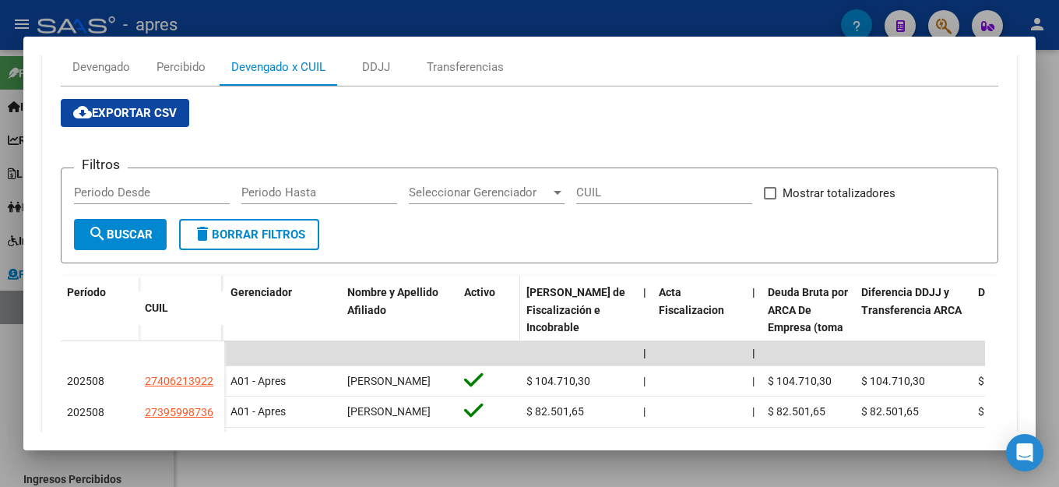
scroll to position [78, 0]
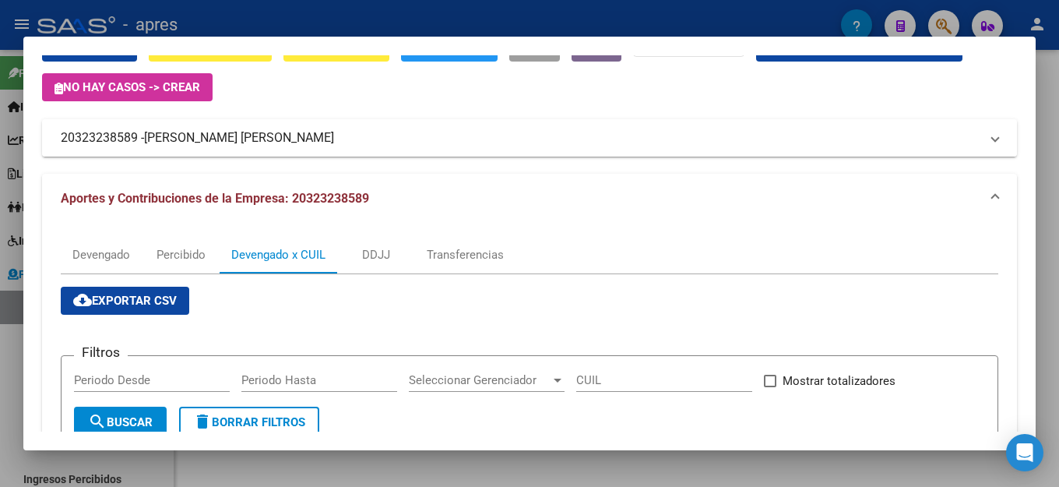
click at [581, 130] on mat-panel-title "20323238589 - [PERSON_NAME] [PERSON_NAME]" at bounding box center [520, 137] width 919 height 19
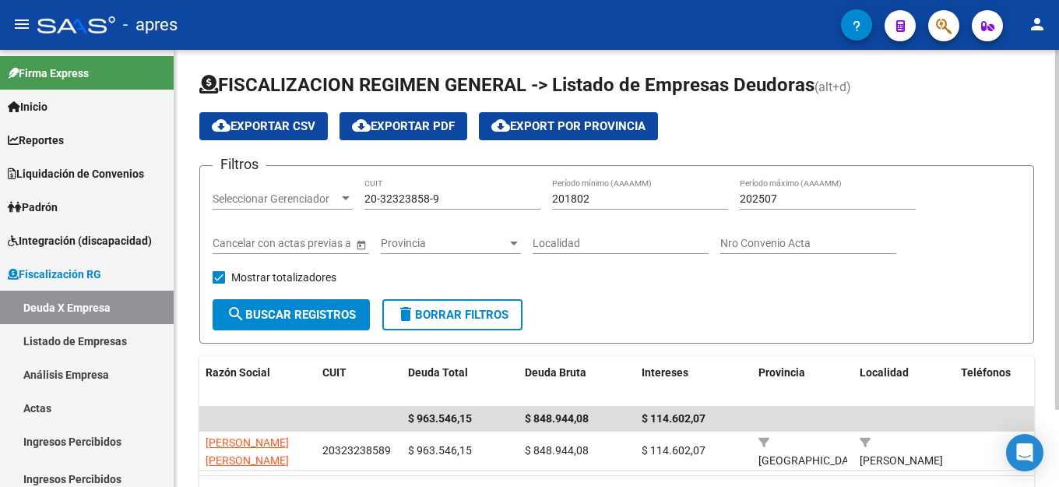
scroll to position [0, 0]
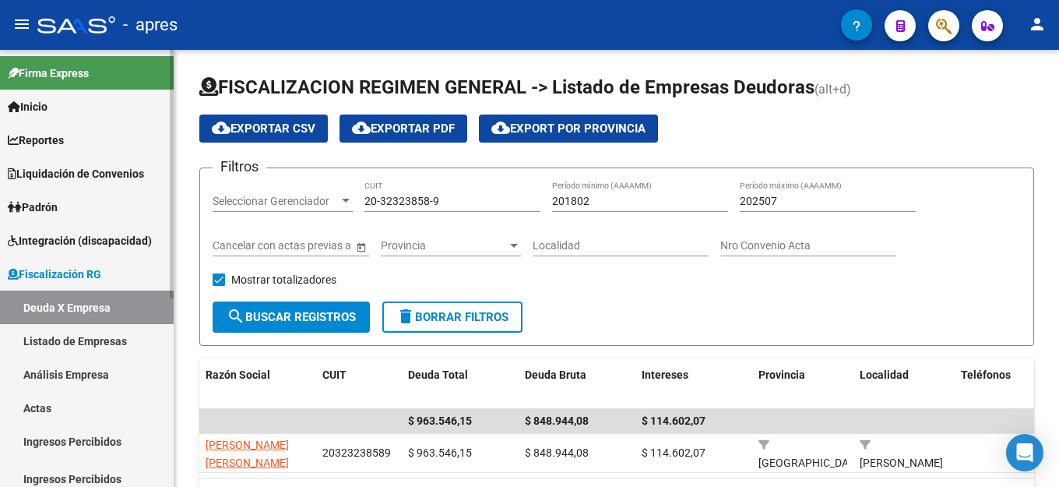
drag, startPoint x: 460, startPoint y: 203, endPoint x: 114, endPoint y: 193, distance: 346.6
click at [139, 201] on mat-sidenav-container "Firma Express Inicio Instructivos Contacto OS Reportes Ingresos Percibidos Anál…" at bounding box center [529, 268] width 1059 height 437
paste input "30-58603251-4"
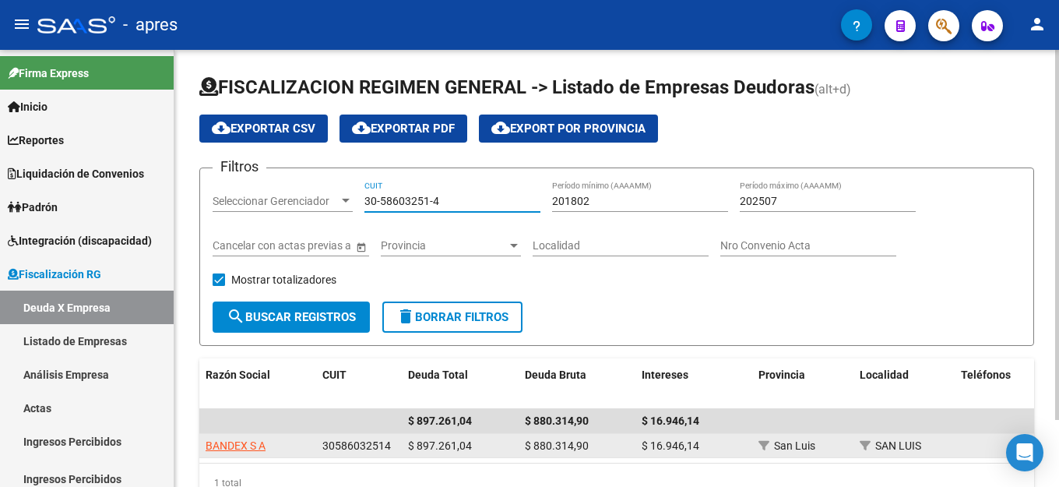
type input "30-58603251-4"
click at [241, 451] on span "BANDEX S A" at bounding box center [236, 445] width 60 height 12
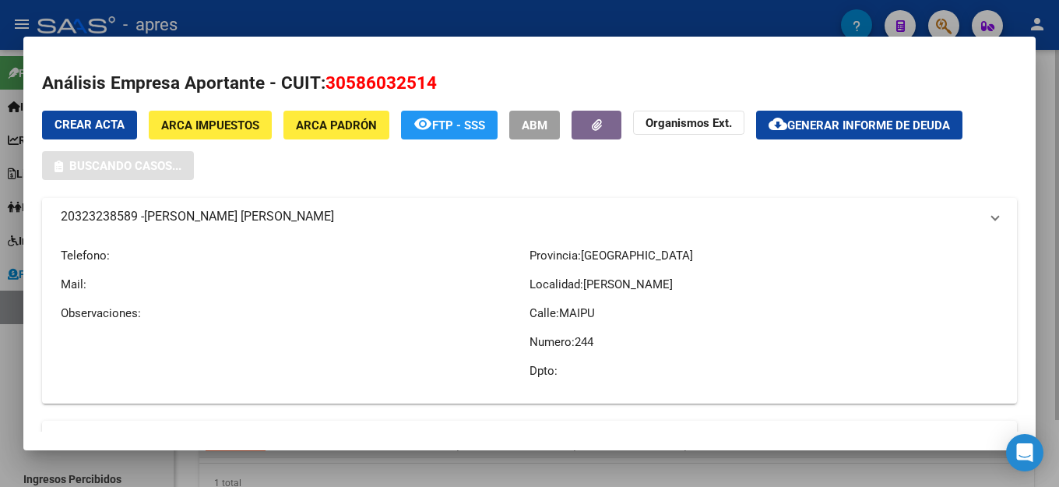
type textarea "30586032514"
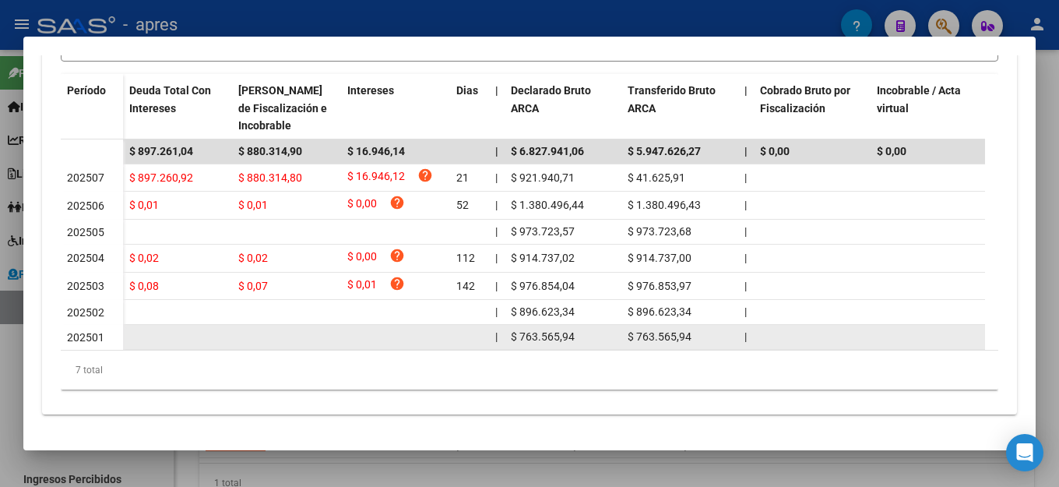
scroll to position [91, 0]
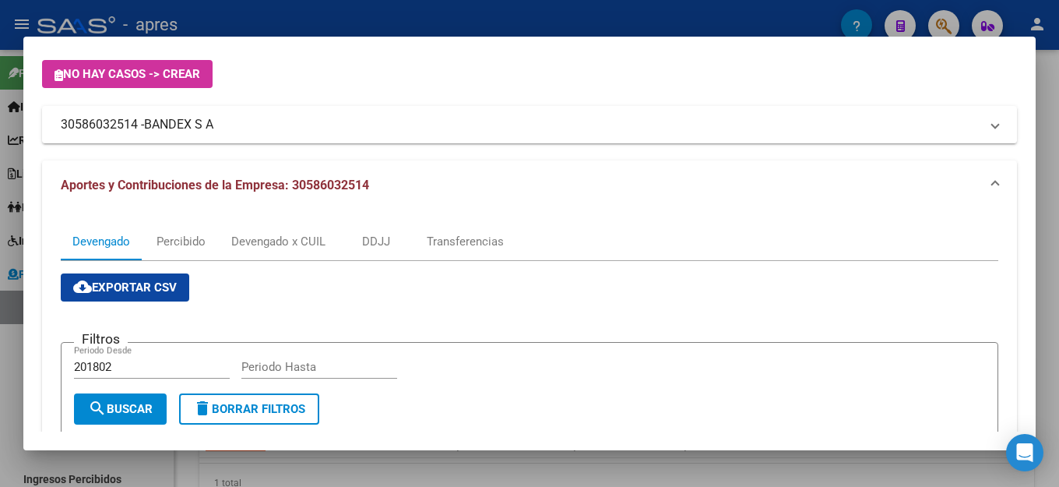
click at [300, 96] on div "Crear Acta ARCA Impuestos ARCA Padrón remove_red_eye FTP - SSS ABM Organismos E…" at bounding box center [529, 81] width 975 height 124
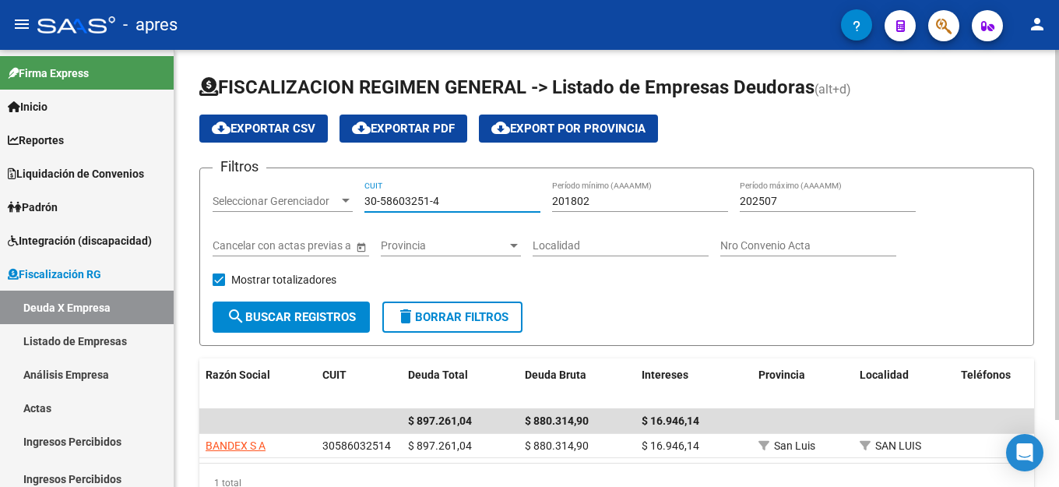
drag, startPoint x: 440, startPoint y: 205, endPoint x: 273, endPoint y: 202, distance: 166.6
click at [273, 202] on div "Filtros Seleccionar Gerenciador Seleccionar Gerenciador 30-58603251-4 CUIT 2018…" at bounding box center [617, 241] width 808 height 121
paste input "20-20702388-5"
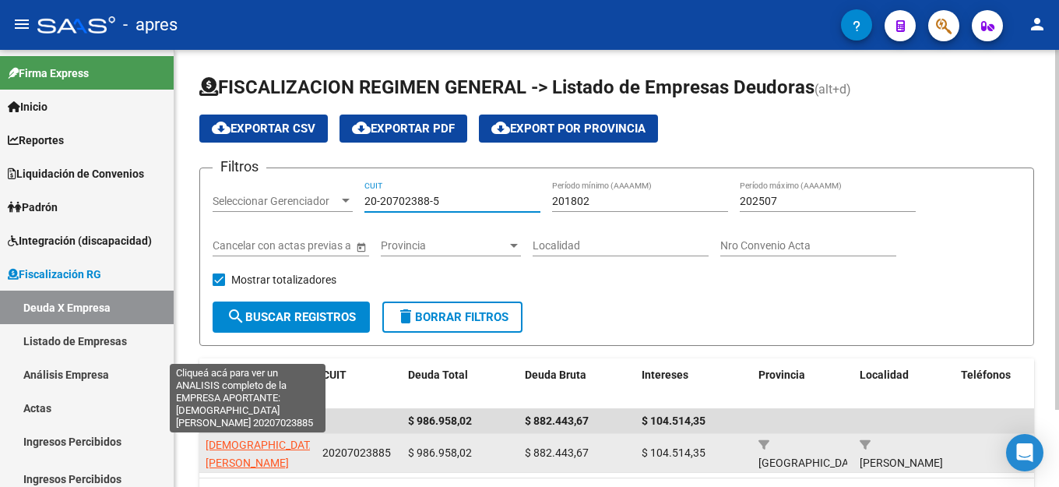
type input "20-20702388-5"
click at [262, 442] on span "[DEMOGRAPHIC_DATA] [PERSON_NAME]" at bounding box center [263, 453] width 114 height 30
type textarea "20207023885"
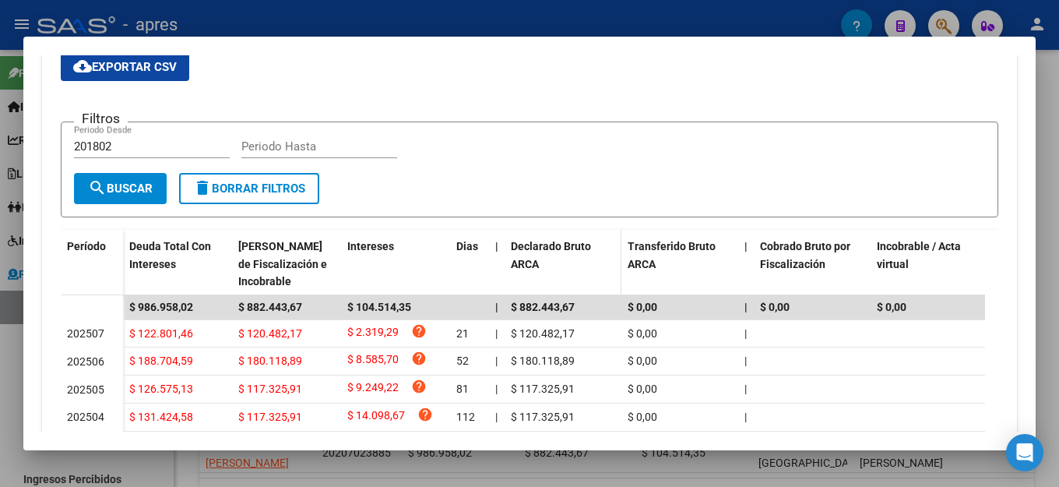
scroll to position [0, 0]
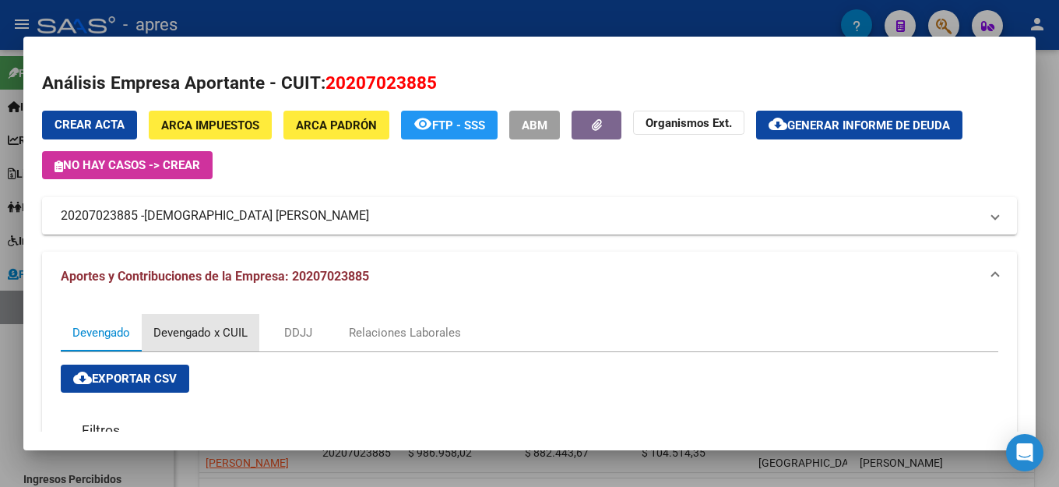
click at [202, 332] on div "Devengado x CUIL" at bounding box center [200, 332] width 94 height 17
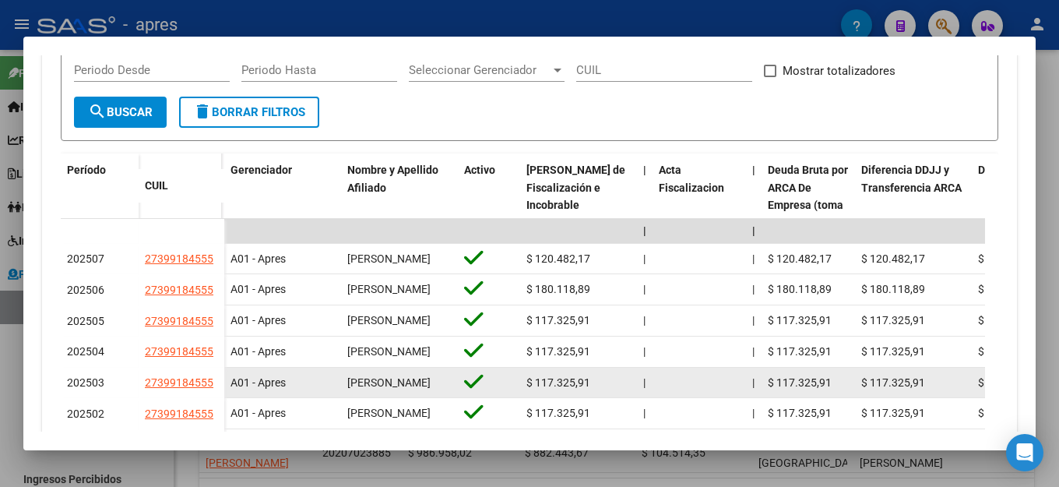
scroll to position [467, 0]
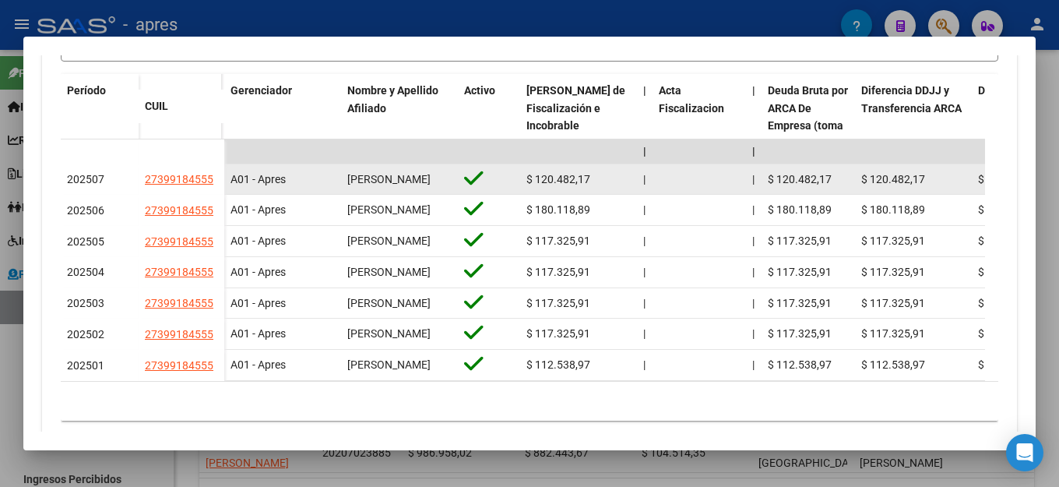
drag, startPoint x: 213, startPoint y: 186, endPoint x: 139, endPoint y: 183, distance: 74.8
click at [139, 183] on datatable-body-cell "27399184555" at bounding box center [182, 179] width 86 height 31
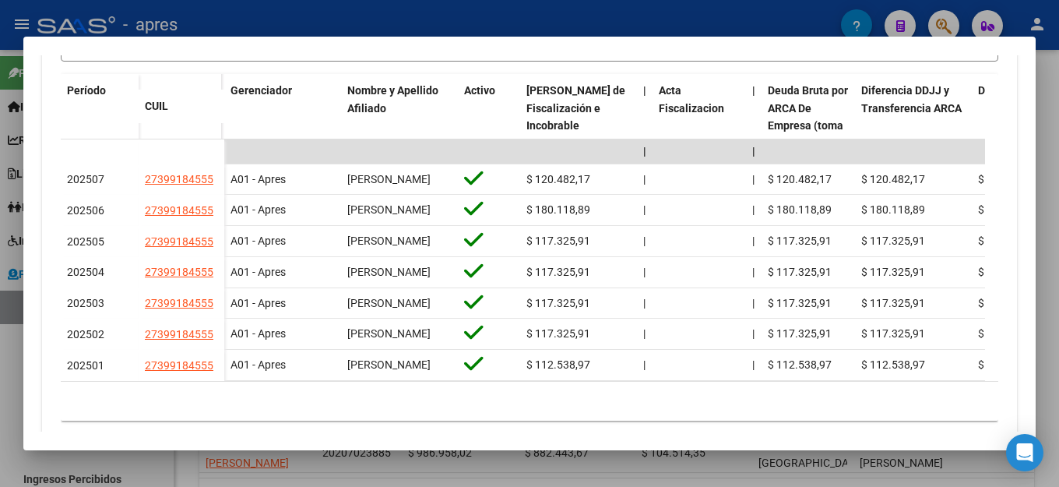
copy span "27399184555"
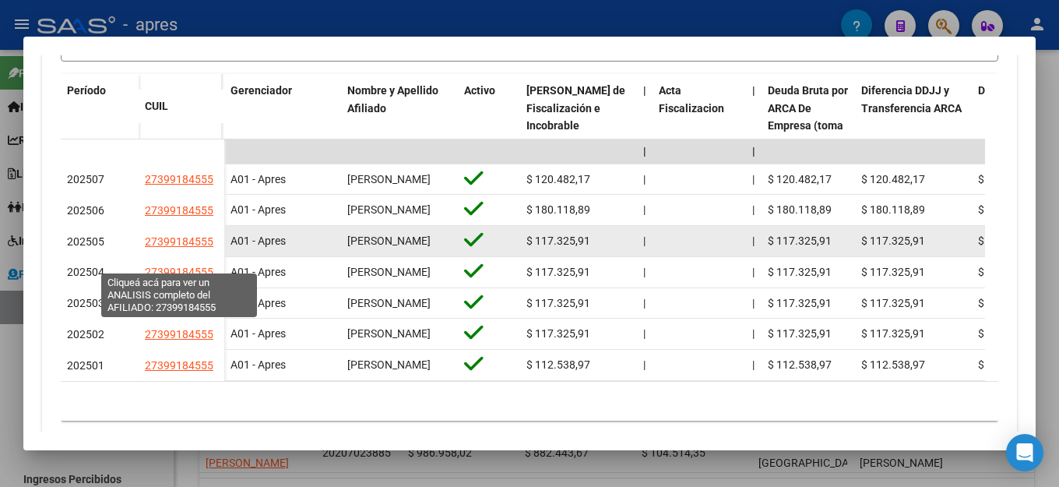
drag, startPoint x: 213, startPoint y: 261, endPoint x: 192, endPoint y: 261, distance: 21.8
click at [192, 251] on div "27399184555" at bounding box center [181, 242] width 73 height 18
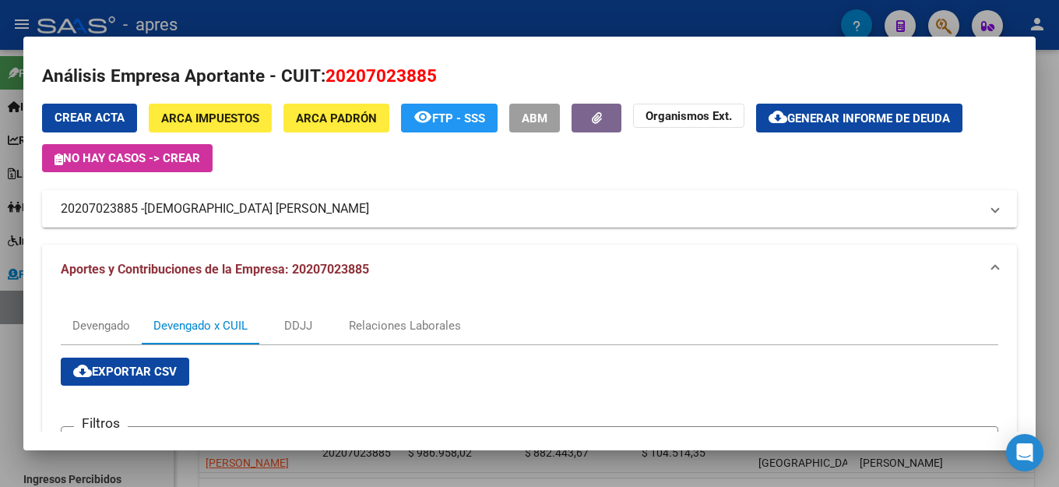
scroll to position [0, 0]
